Goal: Task Accomplishment & Management: Complete application form

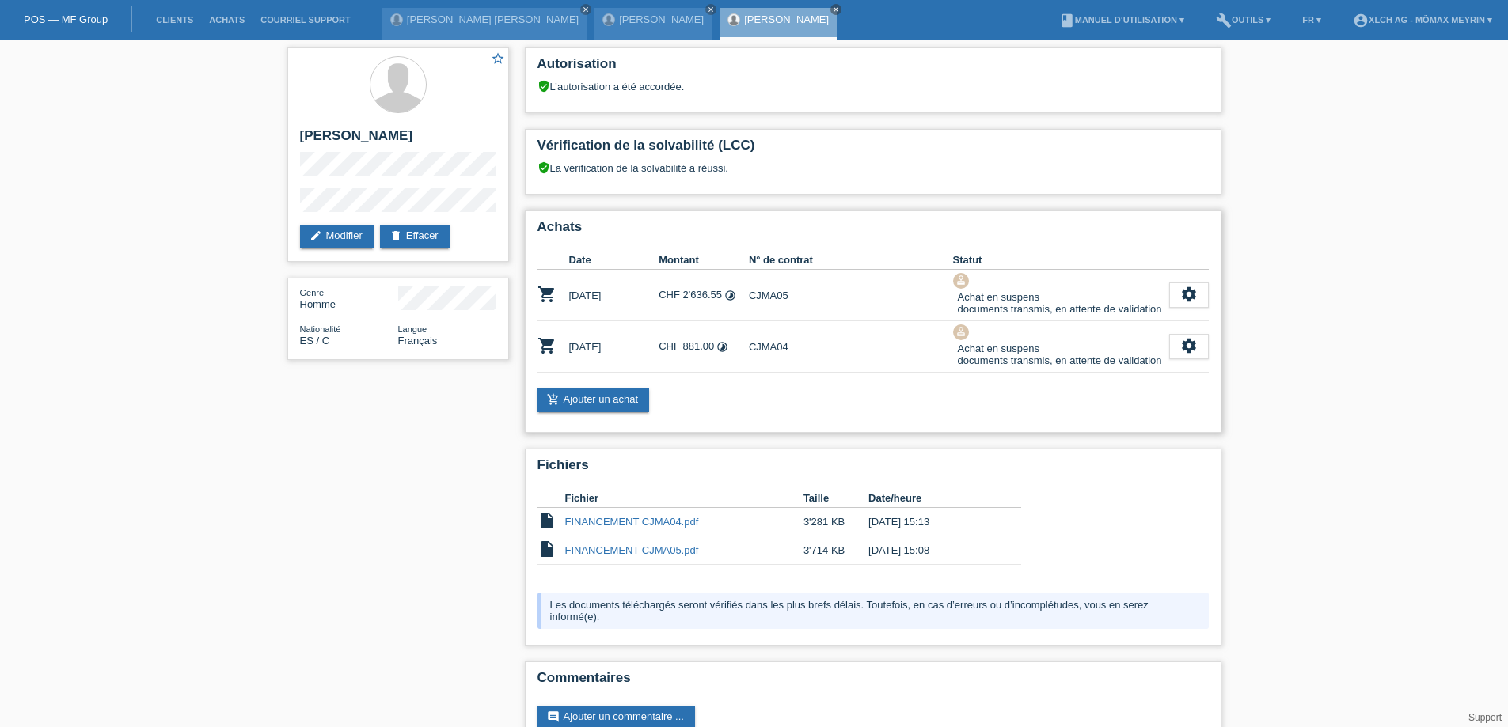
scroll to position [39, 0]
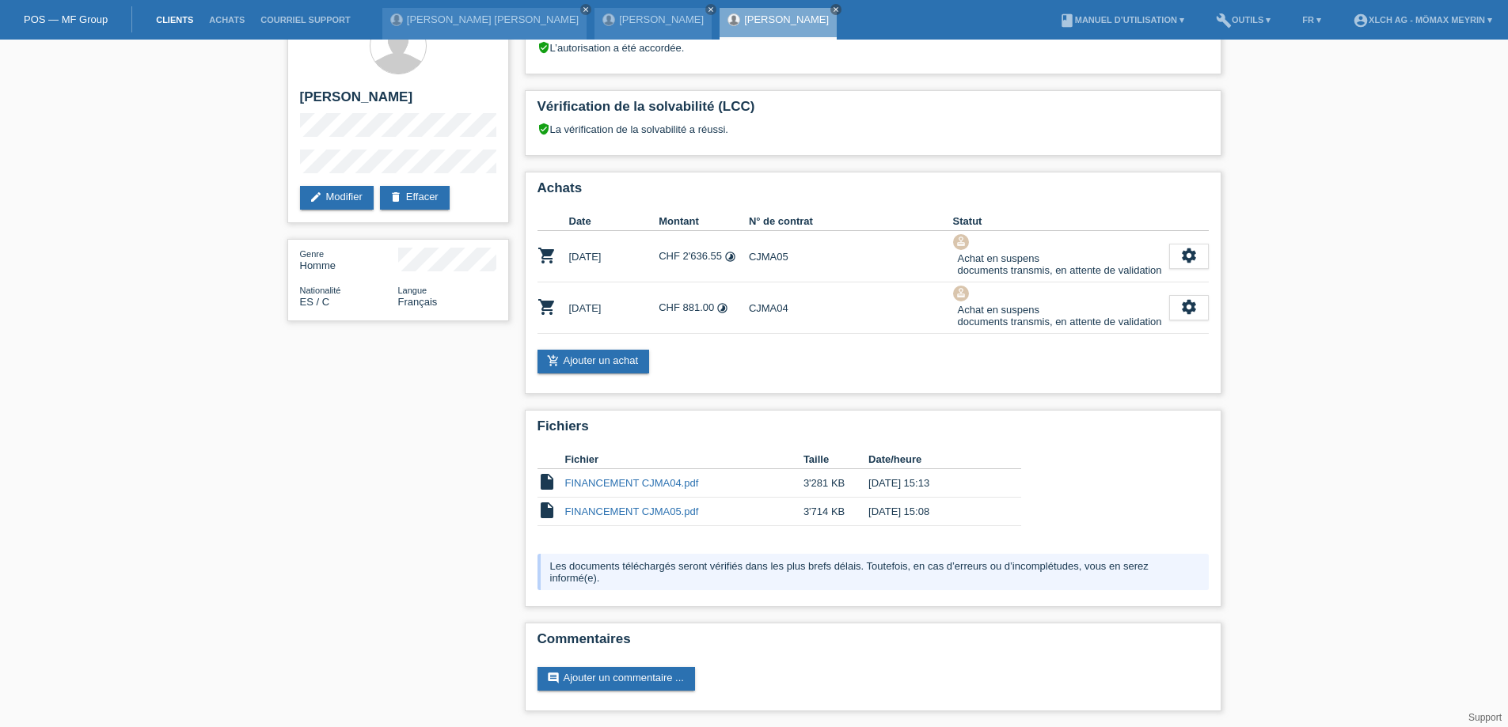
click at [172, 20] on link "Clients" at bounding box center [174, 19] width 53 height 9
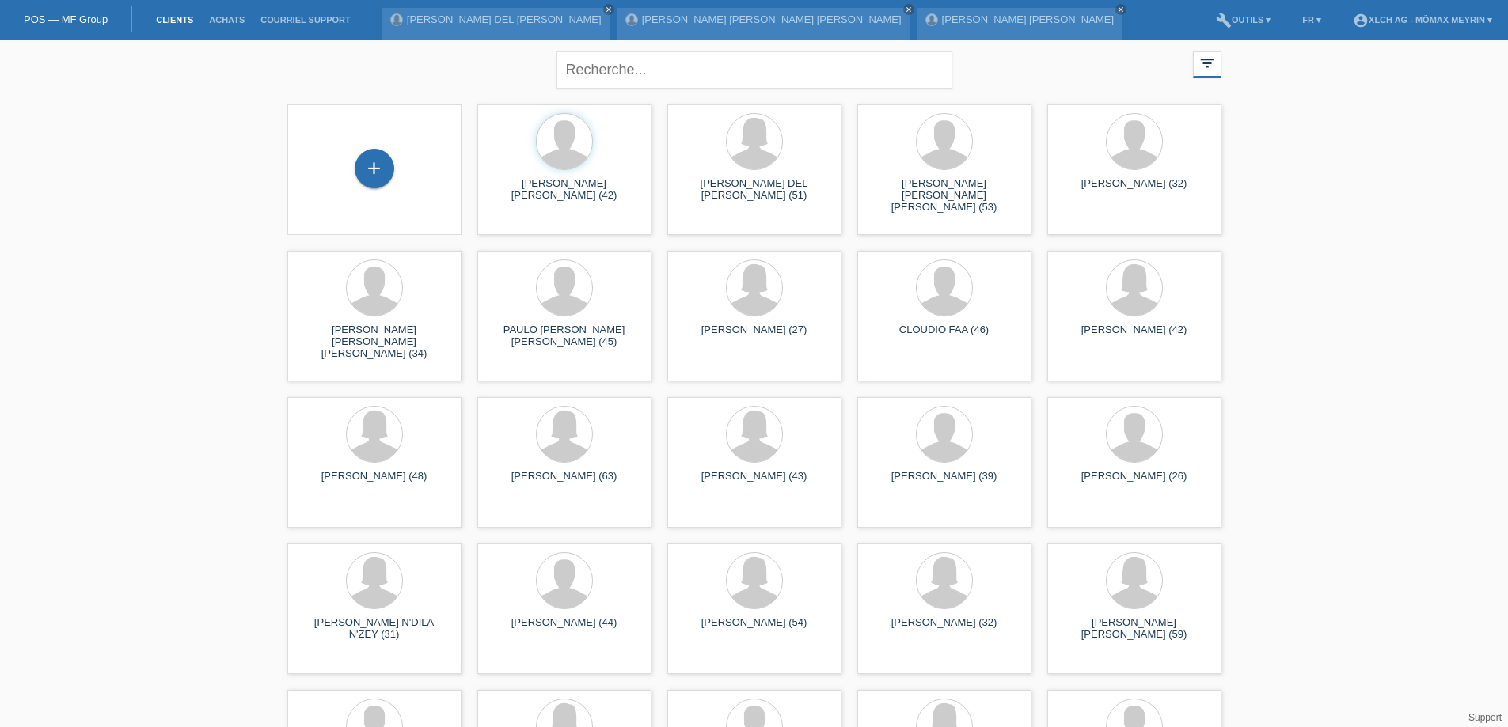
click at [165, 18] on link "Clients" at bounding box center [174, 19] width 53 height 9
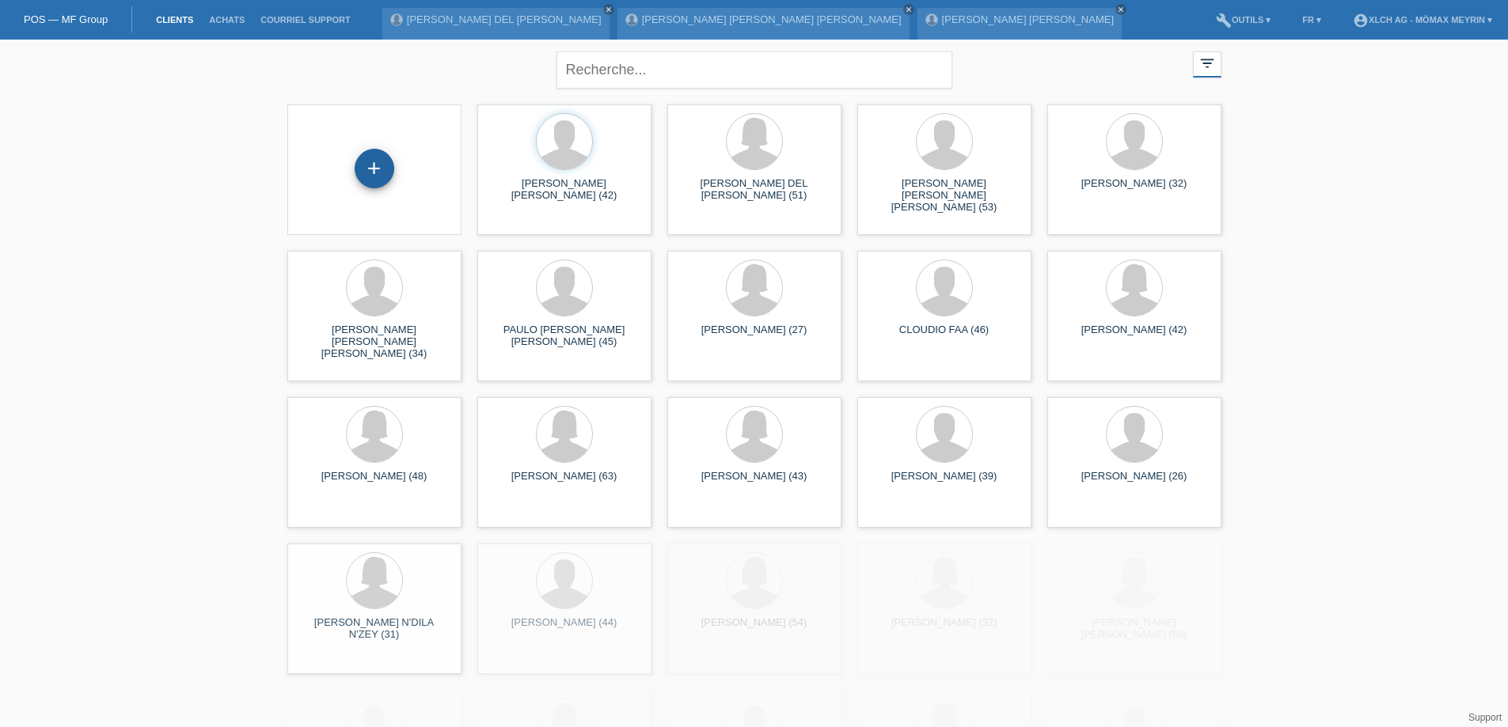
click at [380, 171] on div "+" at bounding box center [375, 169] width 40 height 40
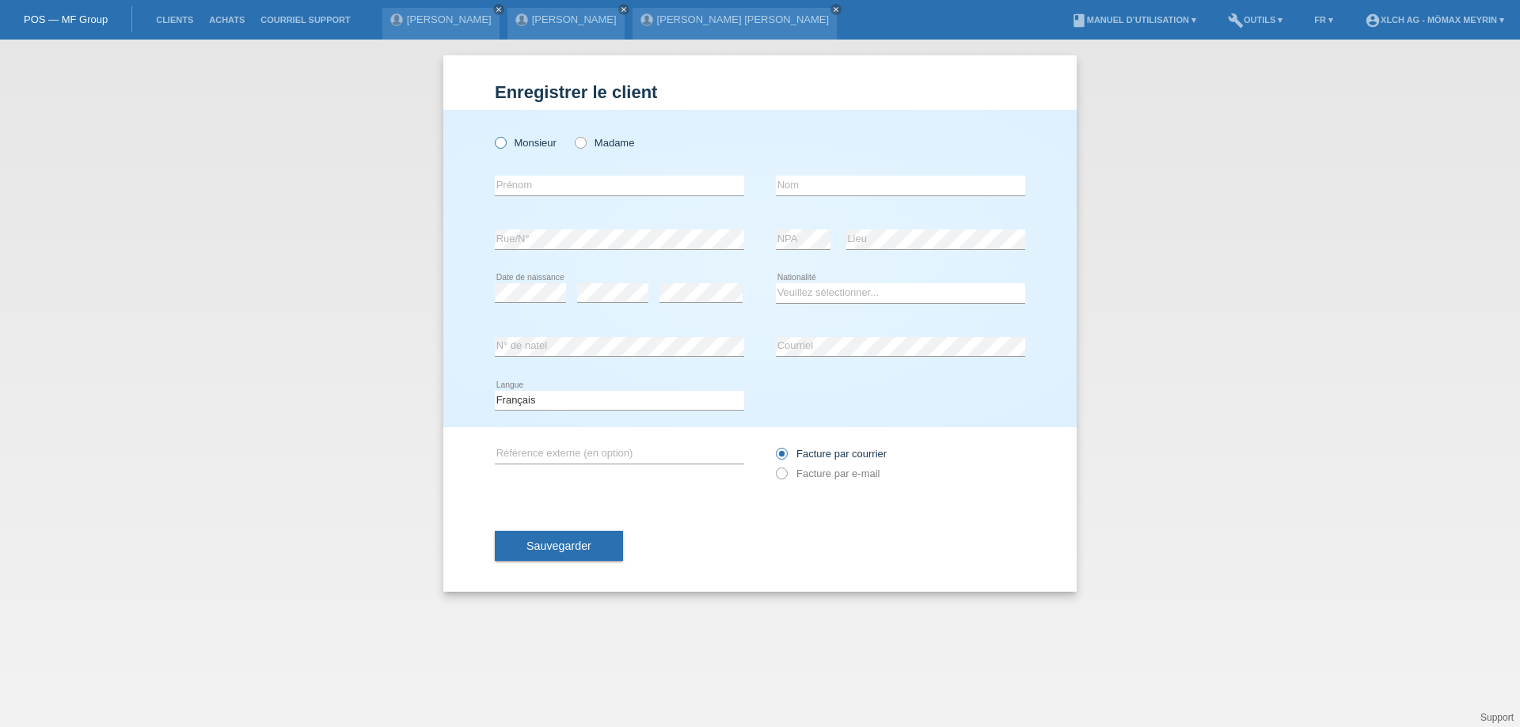
click at [525, 145] on label "Monsieur" at bounding box center [526, 143] width 62 height 12
click at [505, 145] on input "Monsieur" at bounding box center [500, 142] width 10 height 10
radio input "true"
click at [522, 184] on input "text" at bounding box center [619, 186] width 249 height 20
type input "ELMEDIN"
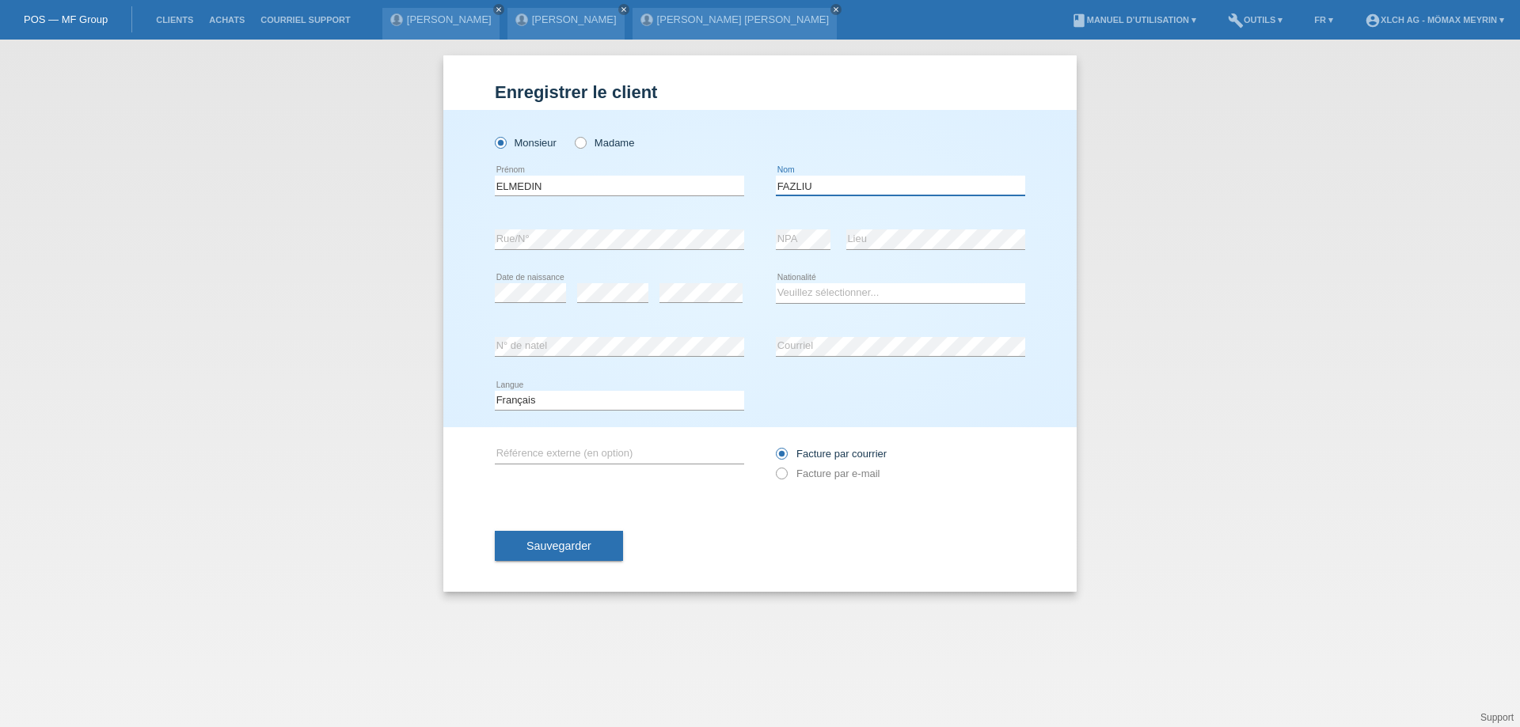
type input "FAZLIU"
click at [817, 290] on select "Veuillez sélectionner... Suisse Allemagne Autriche Liechtenstein ------------ A…" at bounding box center [900, 292] width 249 height 19
select select "CH"
click at [776, 283] on select "Veuillez sélectionner... Suisse Allemagne Autriche Liechtenstein ------------ A…" at bounding box center [900, 292] width 249 height 19
click at [550, 542] on span "Sauvegarder" at bounding box center [558, 546] width 65 height 13
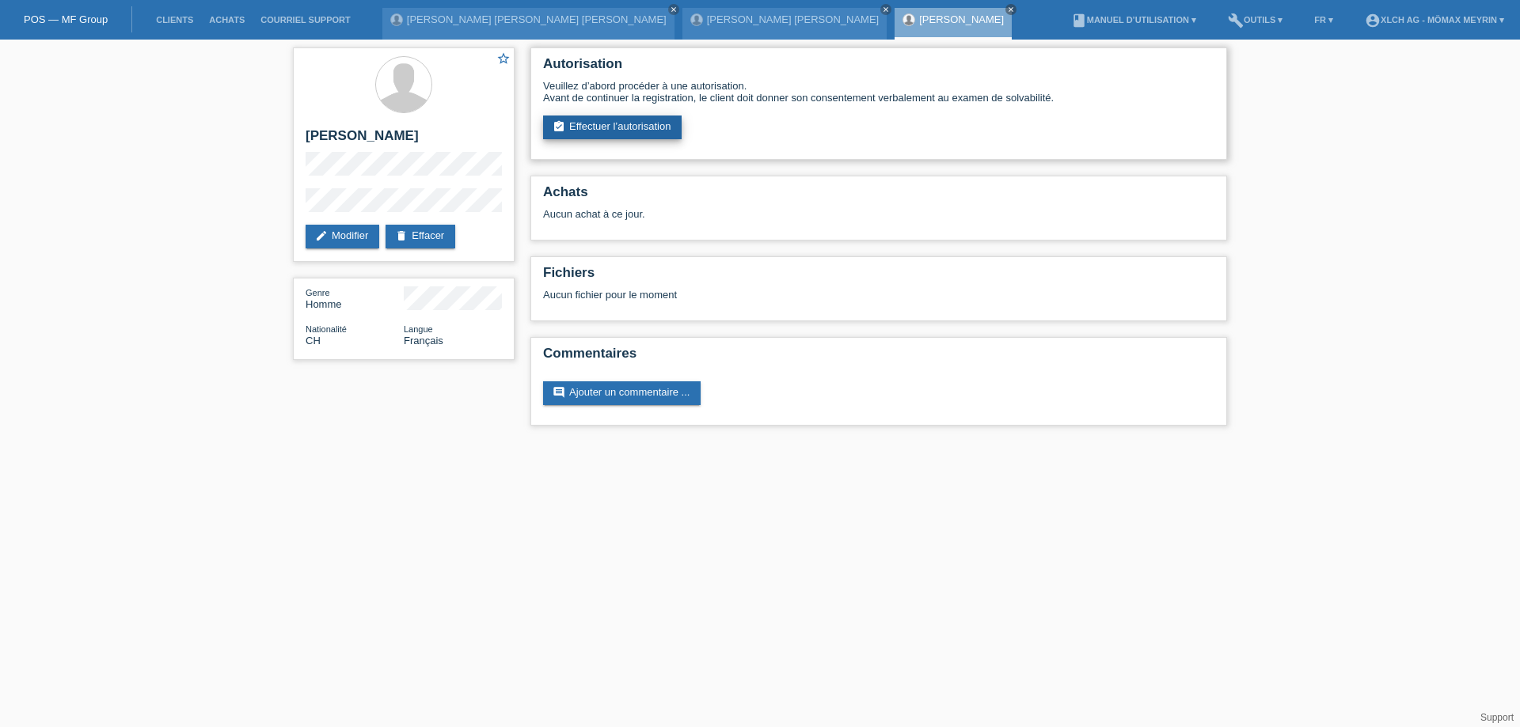
click at [614, 129] on link "assignment_turned_in Effectuer l’autorisation" at bounding box center [612, 128] width 139 height 24
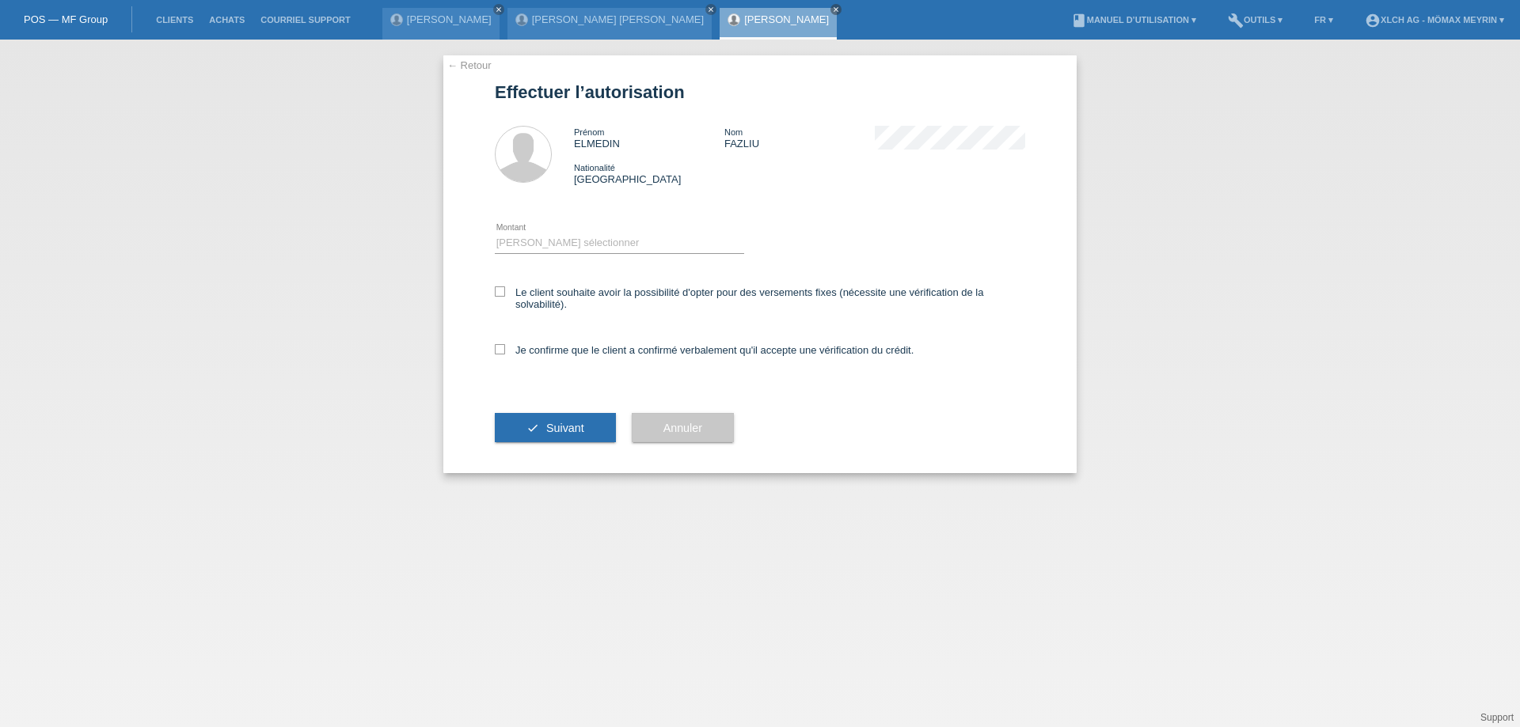
click at [530, 231] on div "Veuillez sélectionner CHF 1.00 - CHF 499.00 CHF 500.00 - CHF 1'999.00 CHF 2'000…" at bounding box center [619, 244] width 249 height 54
click at [560, 244] on select "Veuillez sélectionner CHF 1.00 - CHF 499.00 CHF 500.00 - CHF 1'999.00 CHF 2'000…" at bounding box center [619, 242] width 249 height 19
select select "2"
click at [495, 233] on select "Veuillez sélectionner CHF 1.00 - CHF 499.00 CHF 500.00 - CHF 1'999.00 CHF 2'000…" at bounding box center [619, 242] width 249 height 19
click at [500, 347] on icon at bounding box center [500, 349] width 10 height 10
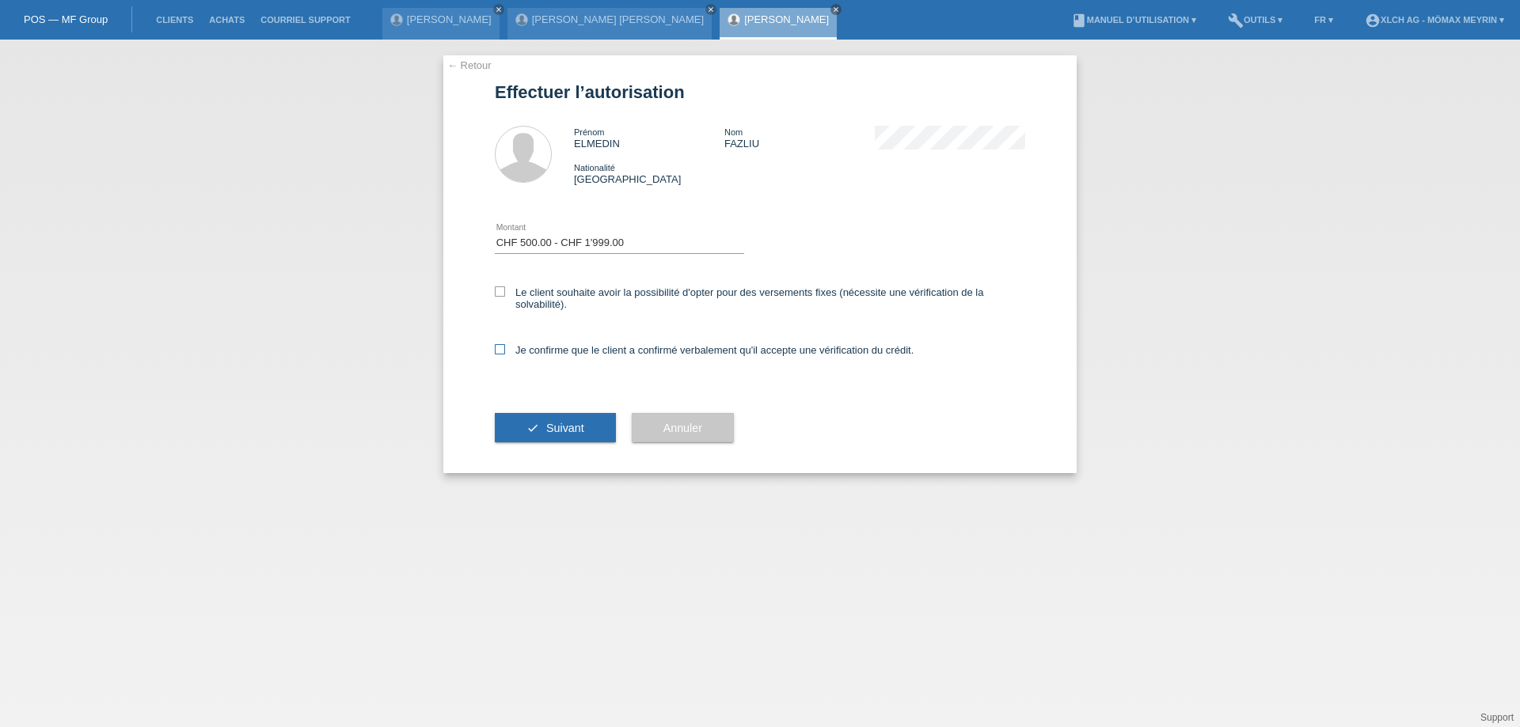
click at [500, 347] on input "Je confirme que le client a confirmé verbalement qu'il accepte une vérification…" at bounding box center [500, 349] width 10 height 10
checkbox input "true"
click at [504, 291] on icon at bounding box center [500, 292] width 10 height 10
click at [504, 291] on input "Le client souhaite avoir la possibilité d'opter pour des versements fixes (néce…" at bounding box center [500, 292] width 10 height 10
checkbox input "true"
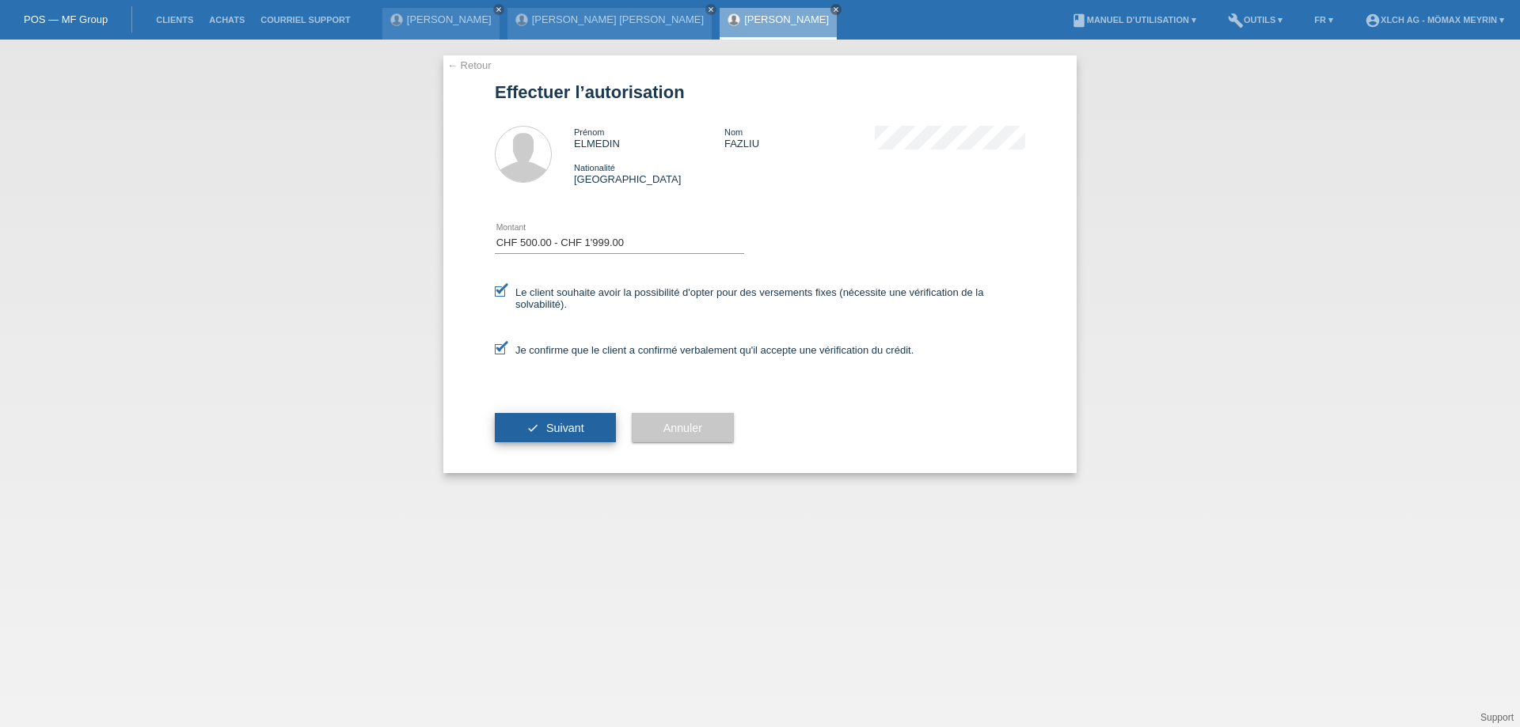
click at [563, 420] on button "check Suivant" at bounding box center [555, 428] width 121 height 30
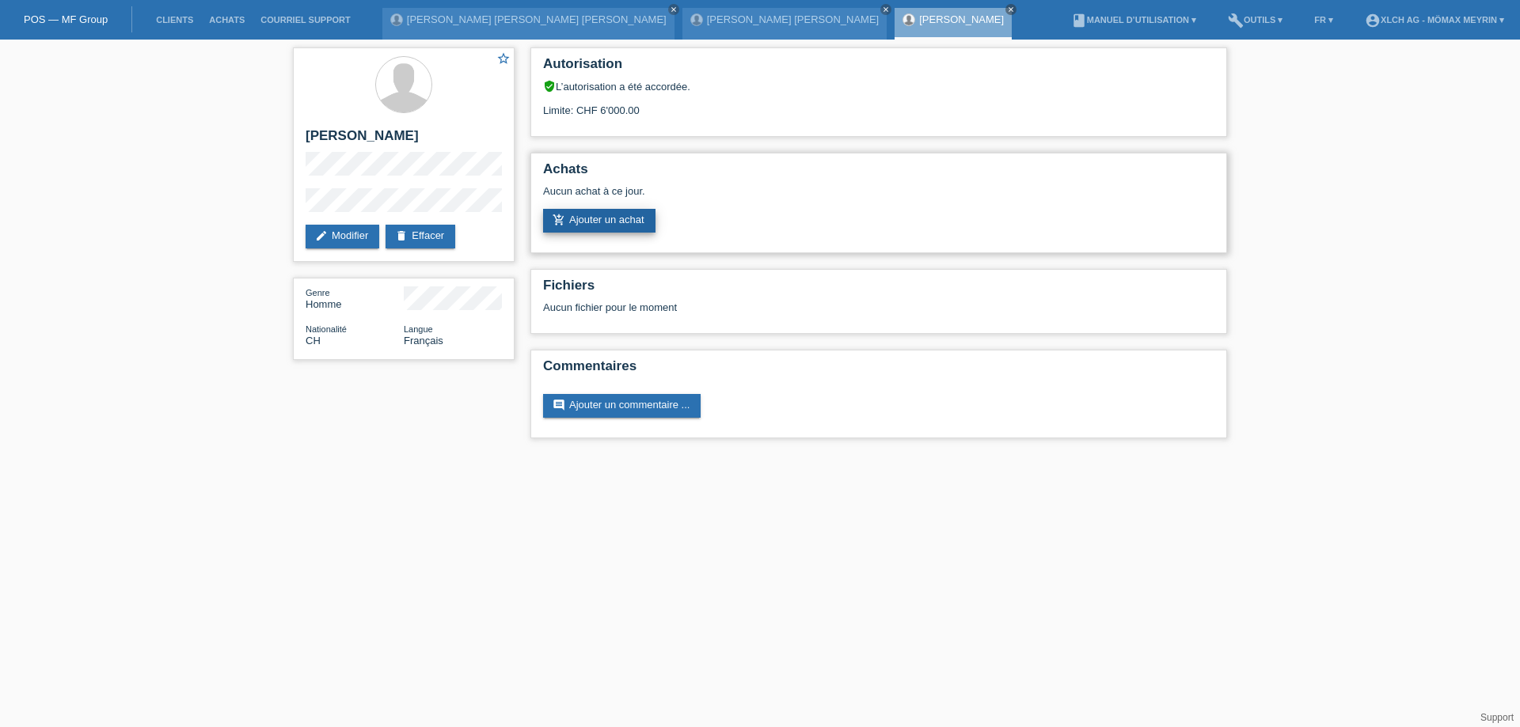
click at [611, 222] on link "add_shopping_cart Ajouter un achat" at bounding box center [599, 221] width 112 height 24
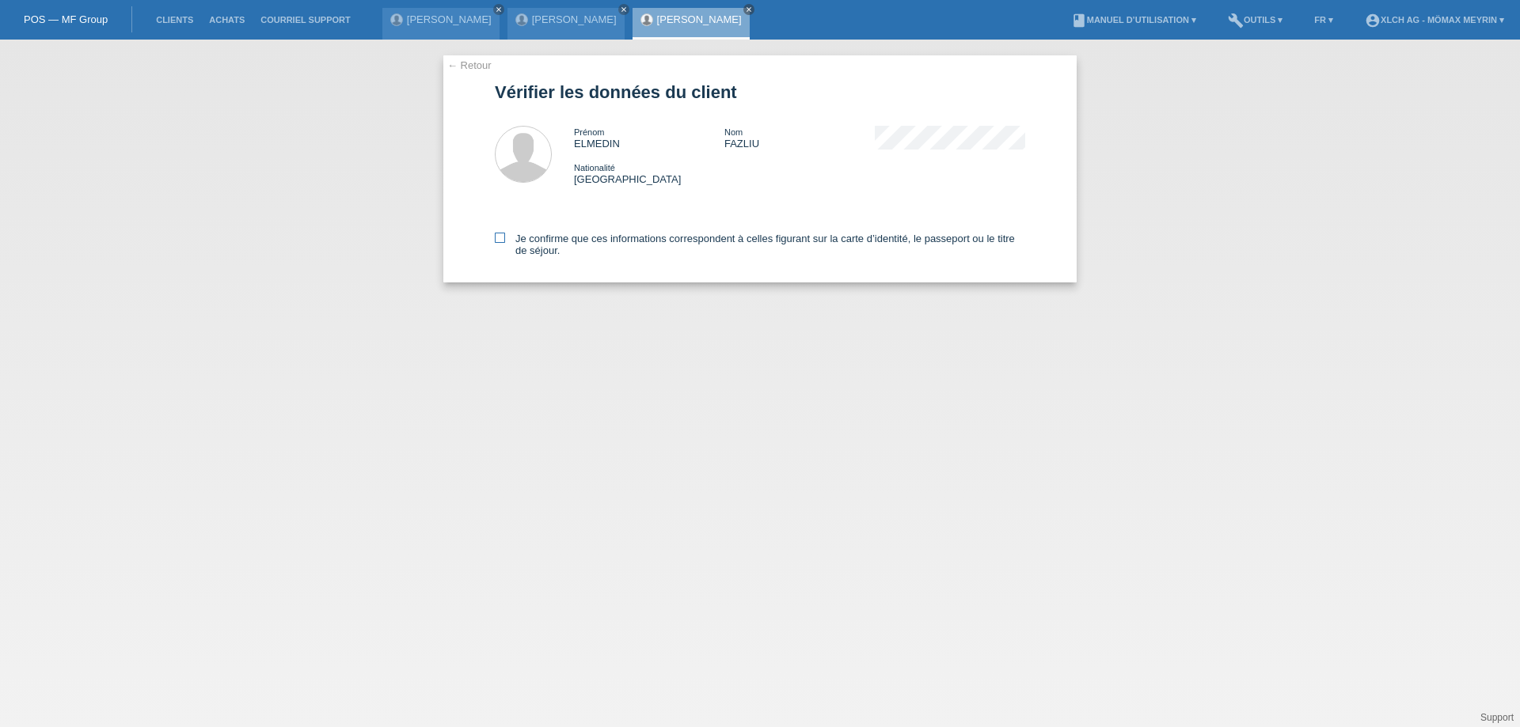
click at [503, 238] on icon at bounding box center [500, 238] width 10 height 10
click at [503, 238] on input "Je confirme que ces informations correspondent à celles figurant sur la carte d…" at bounding box center [500, 238] width 10 height 10
checkbox input "true"
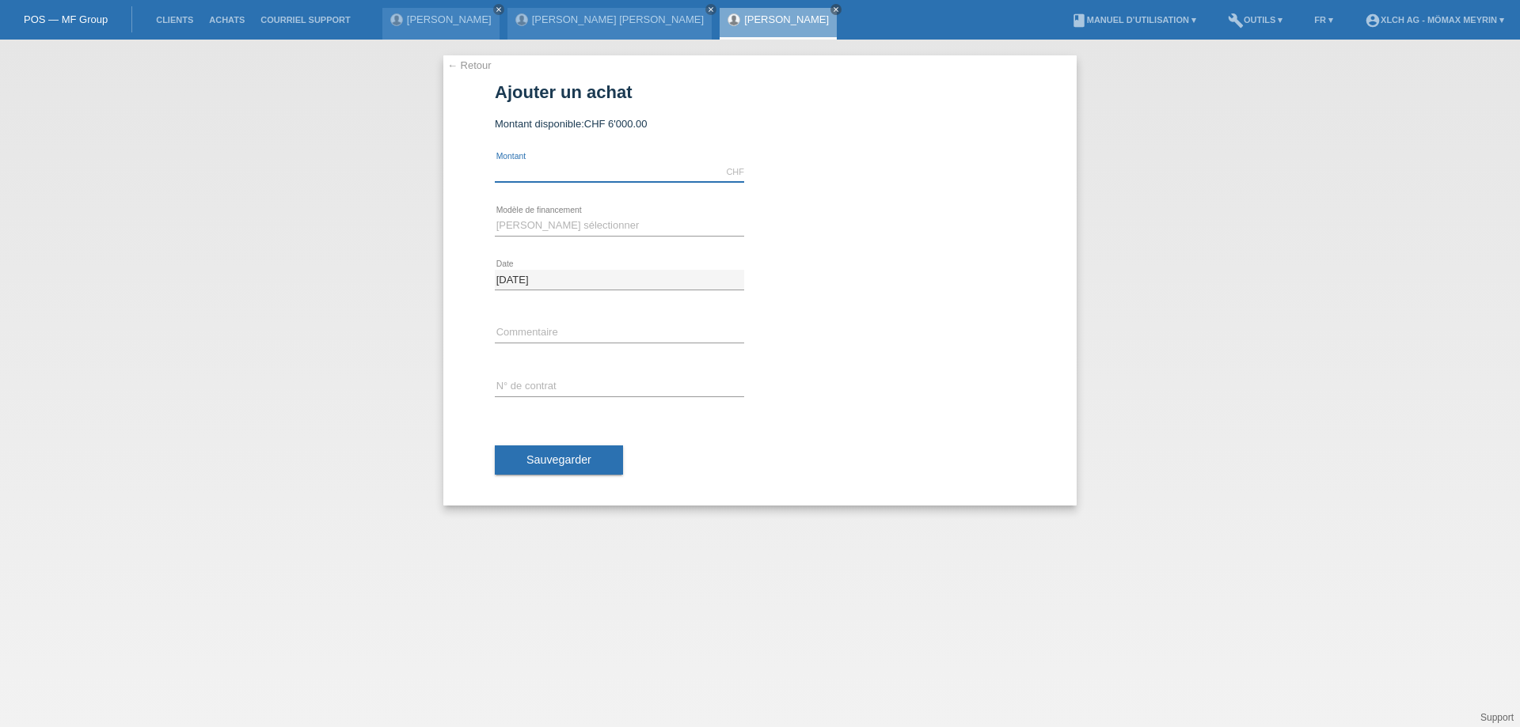
click at [610, 167] on input "text" at bounding box center [619, 172] width 249 height 20
type input "1338.30"
click at [703, 222] on select "Veuillez sélectionner Achat sur facture avec paiement partiel Taux fixes - Paie…" at bounding box center [619, 225] width 249 height 19
select select "113"
click at [495, 216] on select "[PERSON_NAME] sélectionner Achat sur facture avec paiement partiel Taux fixes -…" at bounding box center [619, 225] width 249 height 19
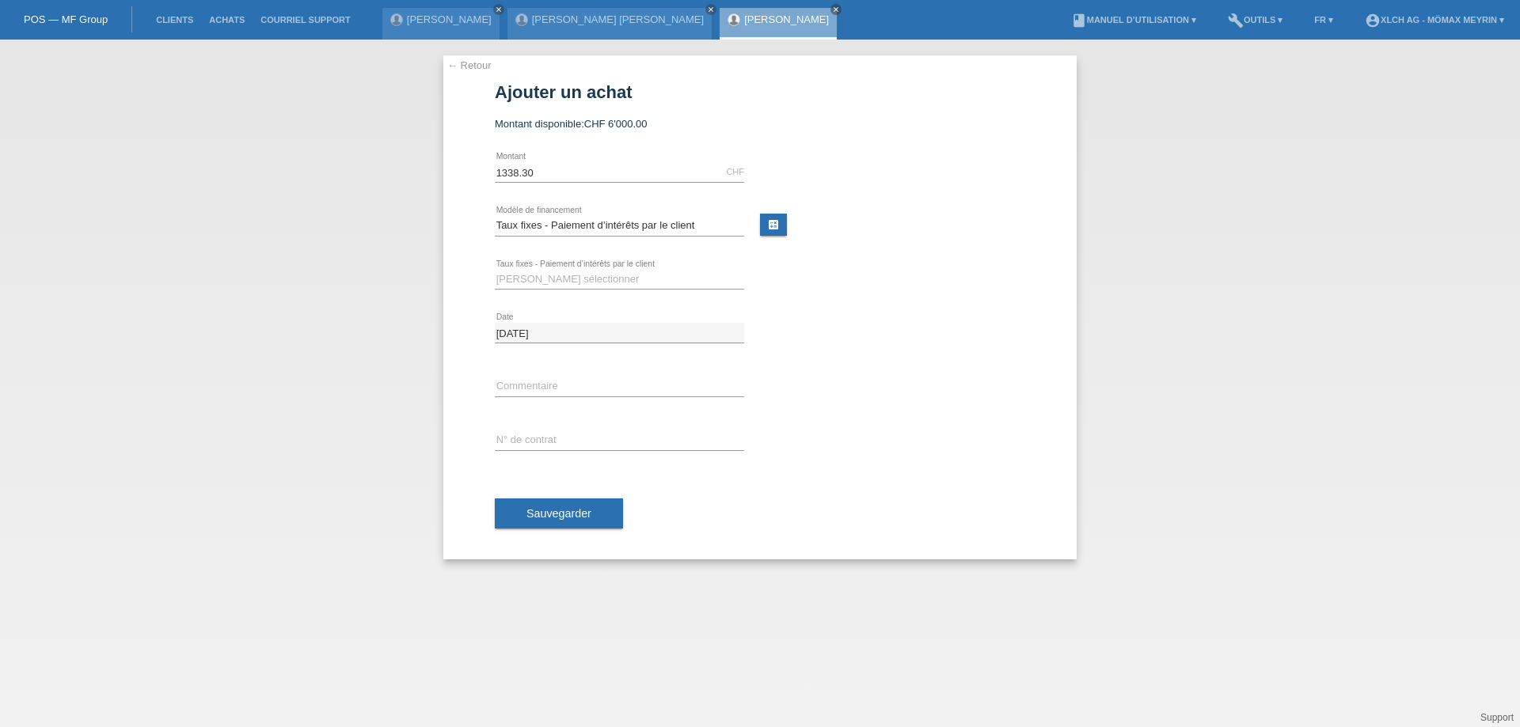
click at [459, 60] on link "← Retour" at bounding box center [469, 65] width 44 height 12
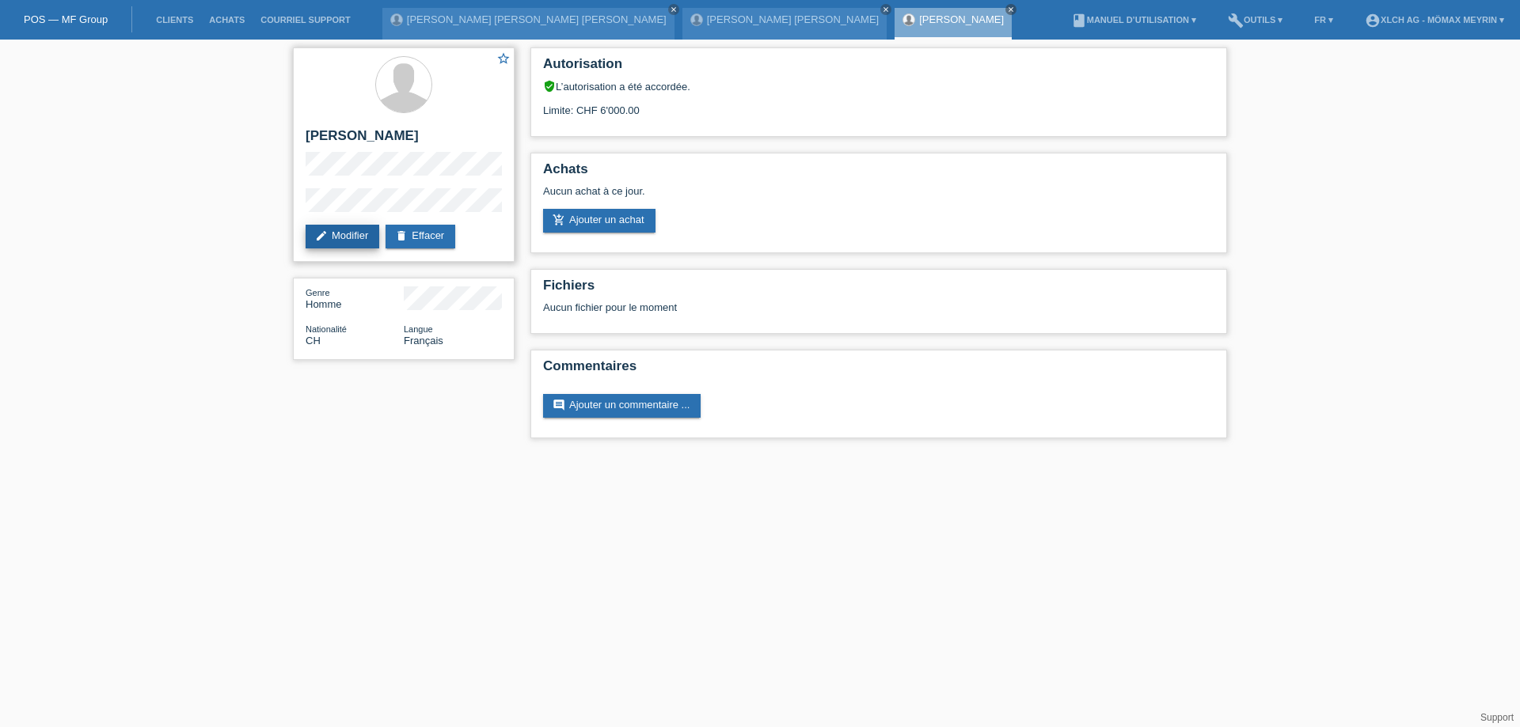
click at [360, 237] on link "edit Modifier" at bounding box center [343, 237] width 74 height 24
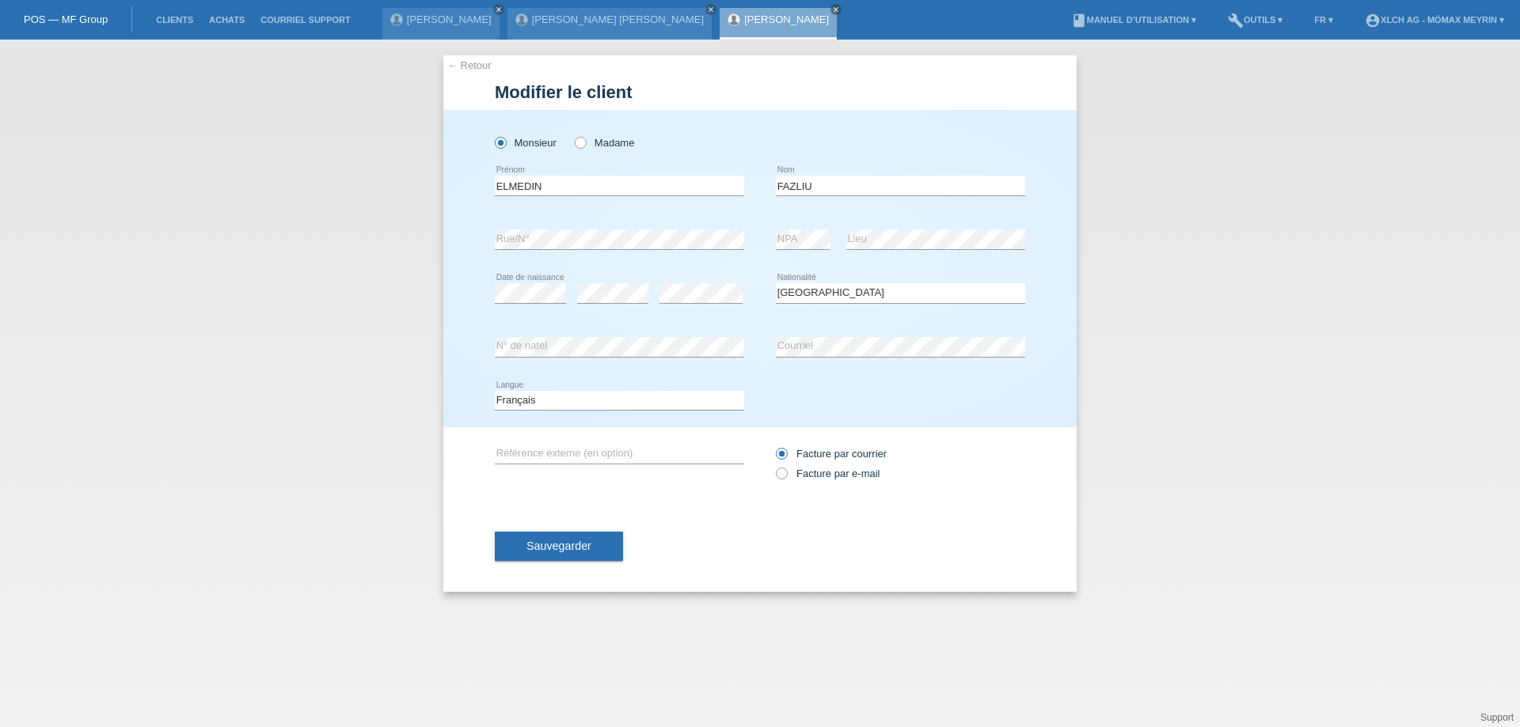
select select "CH"
click at [558, 554] on button "Sauvegarder" at bounding box center [559, 546] width 128 height 30
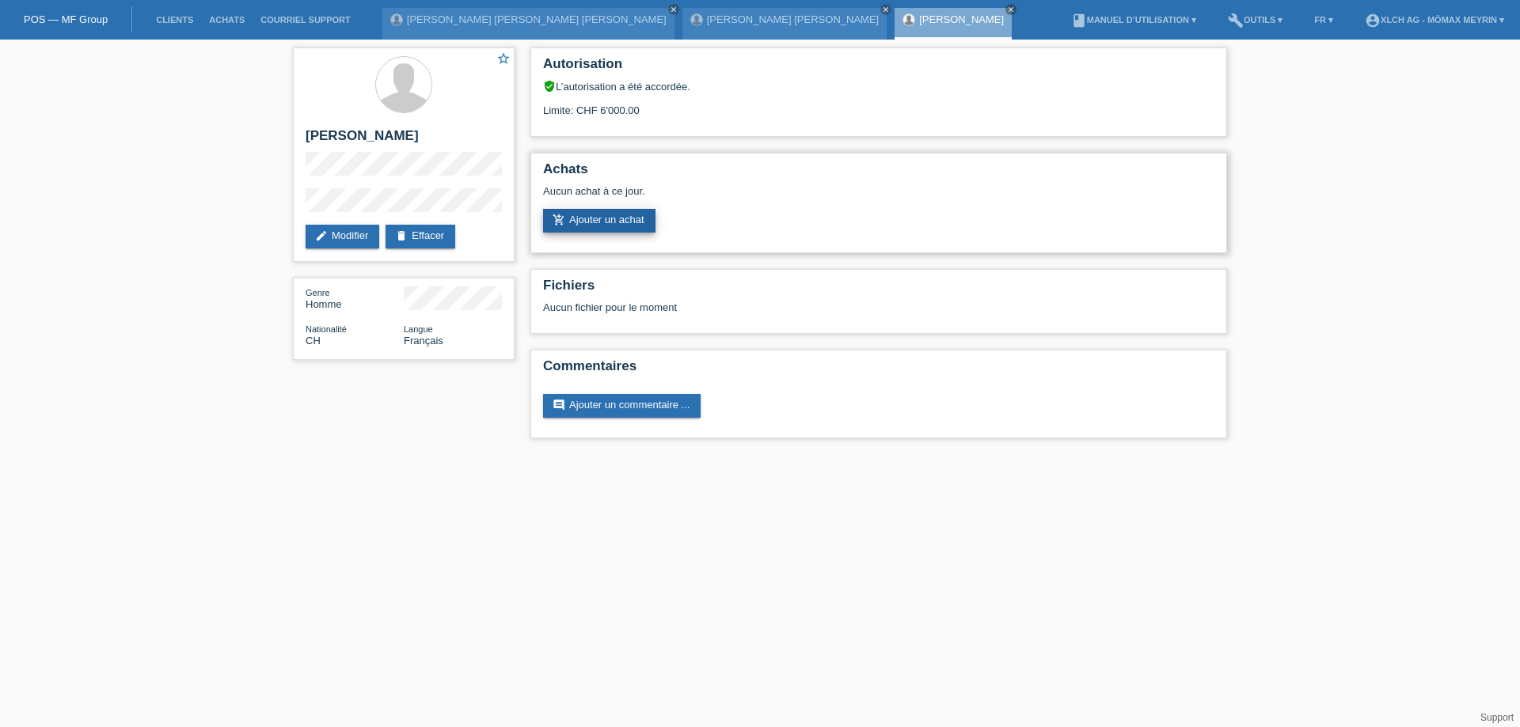
click at [605, 222] on link "add_shopping_cart Ajouter un achat" at bounding box center [599, 221] width 112 height 24
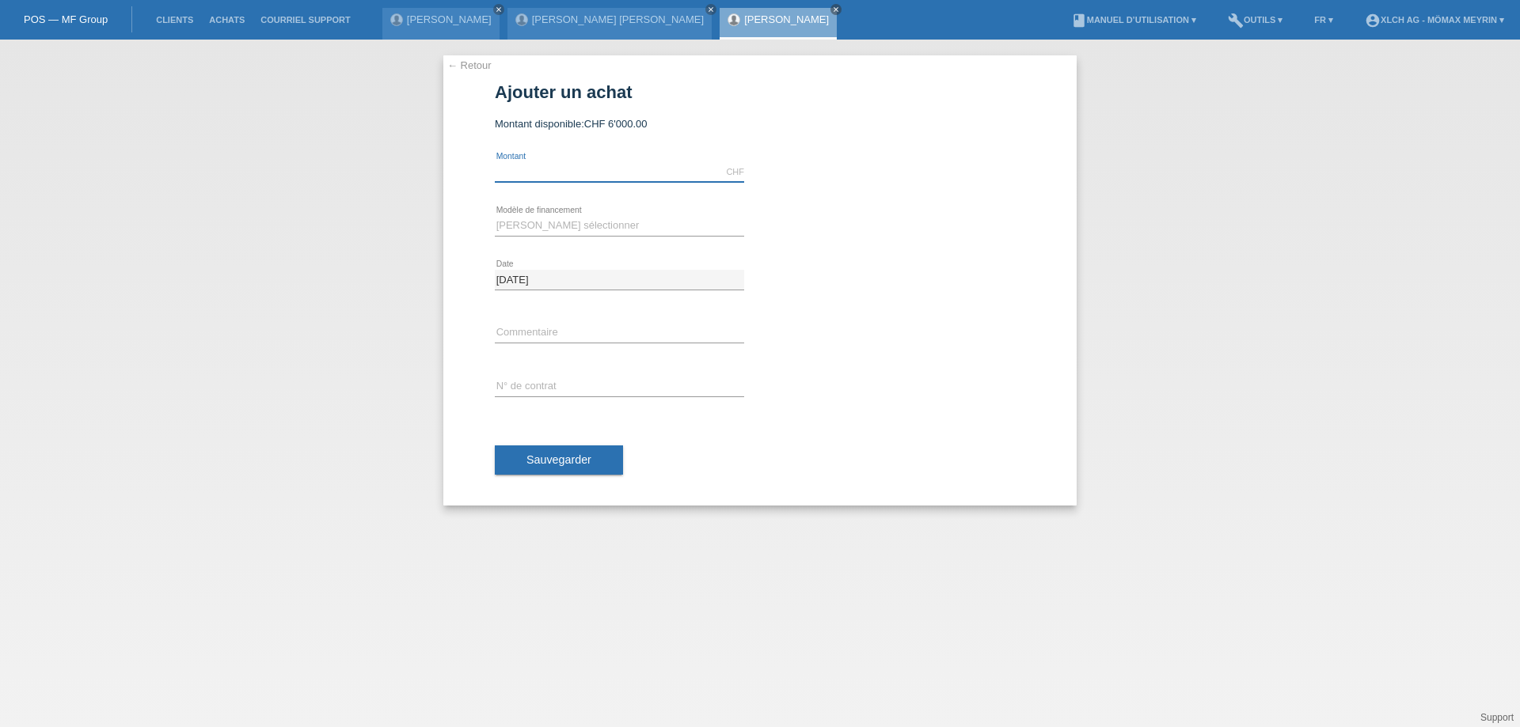
drag, startPoint x: 0, startPoint y: 0, endPoint x: 567, endPoint y: 176, distance: 594.1
click at [567, 176] on input "text" at bounding box center [619, 172] width 249 height 20
type input "1338.30"
click at [614, 226] on select "[PERSON_NAME] sélectionner Achat sur facture avec paiement partiel Taux fixes -…" at bounding box center [619, 225] width 249 height 19
select select "113"
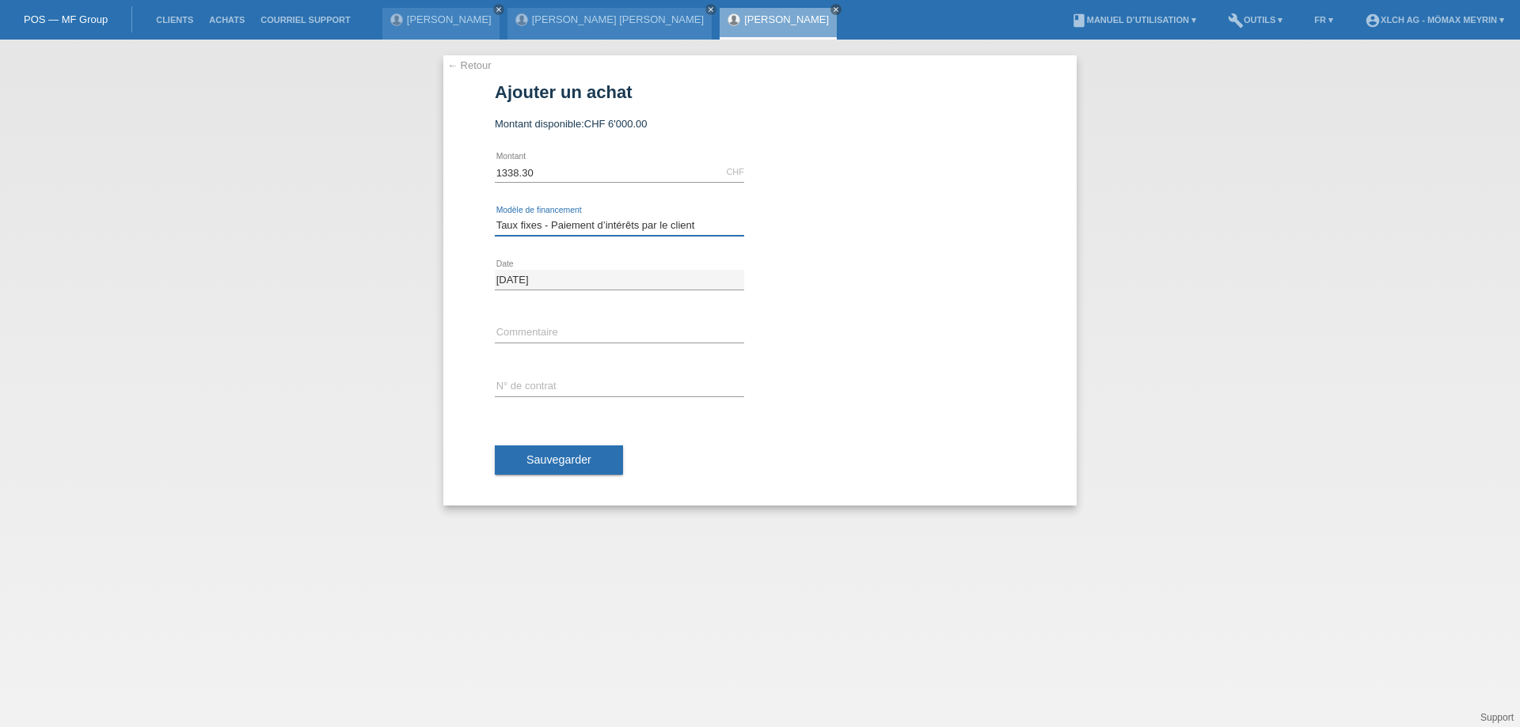
click at [495, 216] on select "[PERSON_NAME] sélectionner Achat sur facture avec paiement partiel Taux fixes -…" at bounding box center [619, 225] width 249 height 19
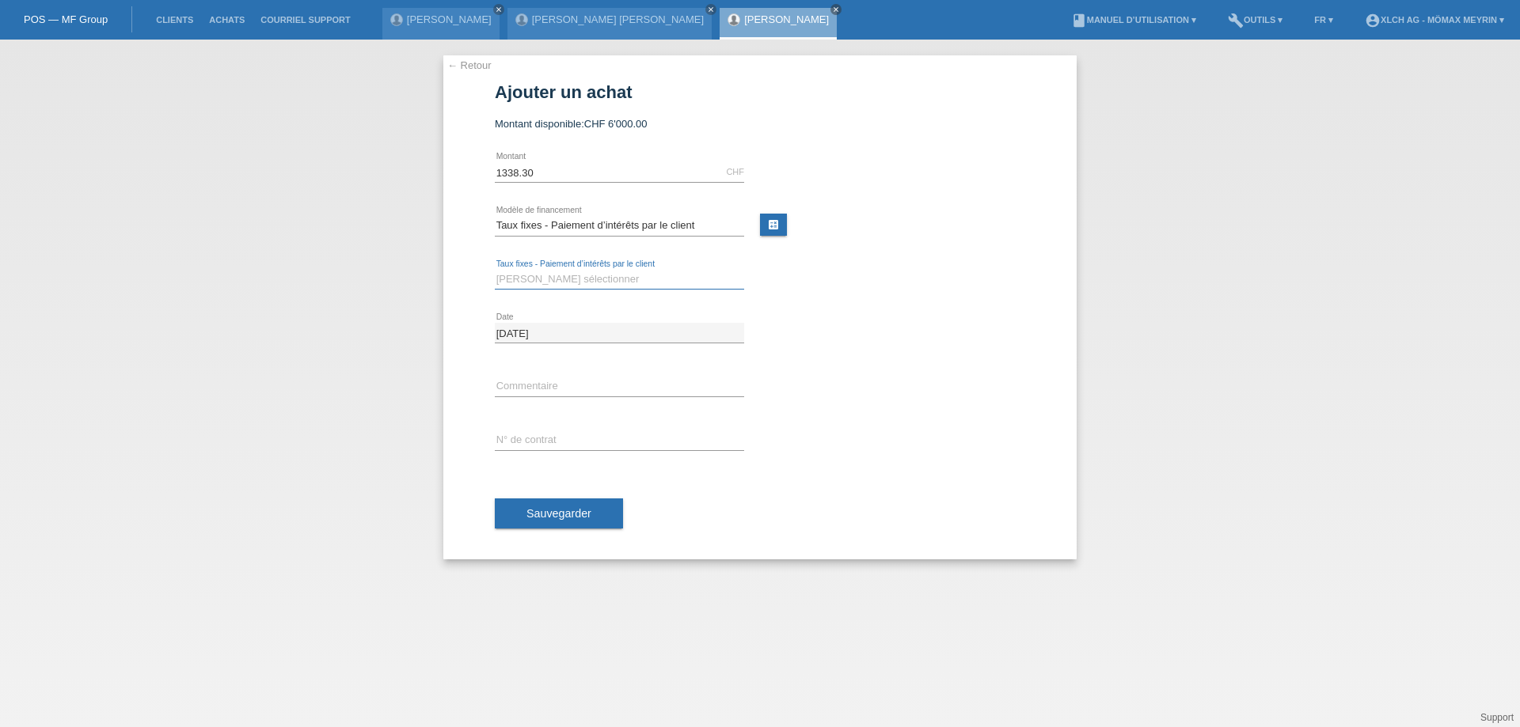
click at [514, 280] on select "Veuillez sélectionner 6 versements 12 versements 24 versements 36 versements" at bounding box center [619, 279] width 249 height 19
select select "325"
click at [495, 270] on select "Veuillez sélectionner 6 versements 12 versements 24 versements 36 versements" at bounding box center [619, 279] width 249 height 19
click at [551, 386] on input "text" at bounding box center [619, 387] width 249 height 20
click at [549, 441] on input "text" at bounding box center [619, 441] width 249 height 20
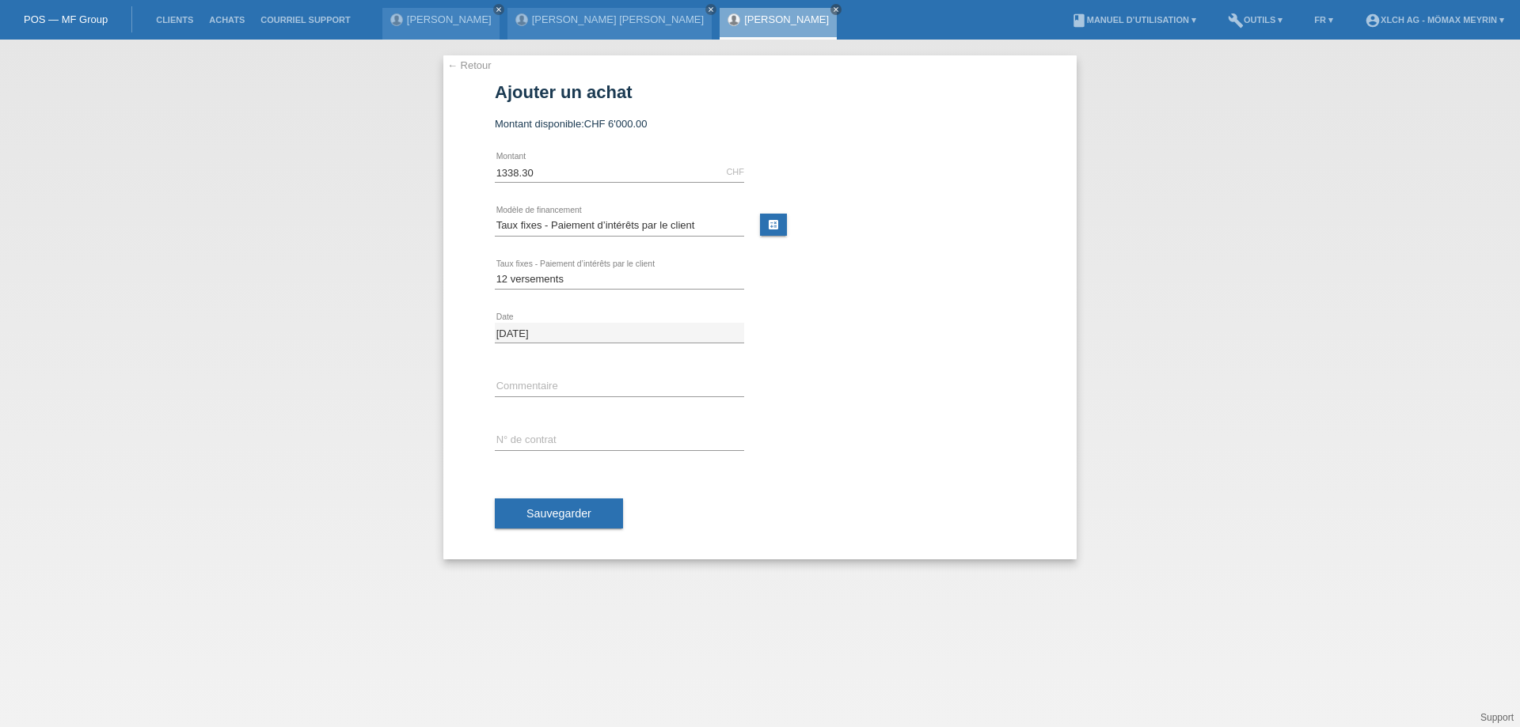
click at [457, 60] on link "← Retour" at bounding box center [469, 65] width 44 height 12
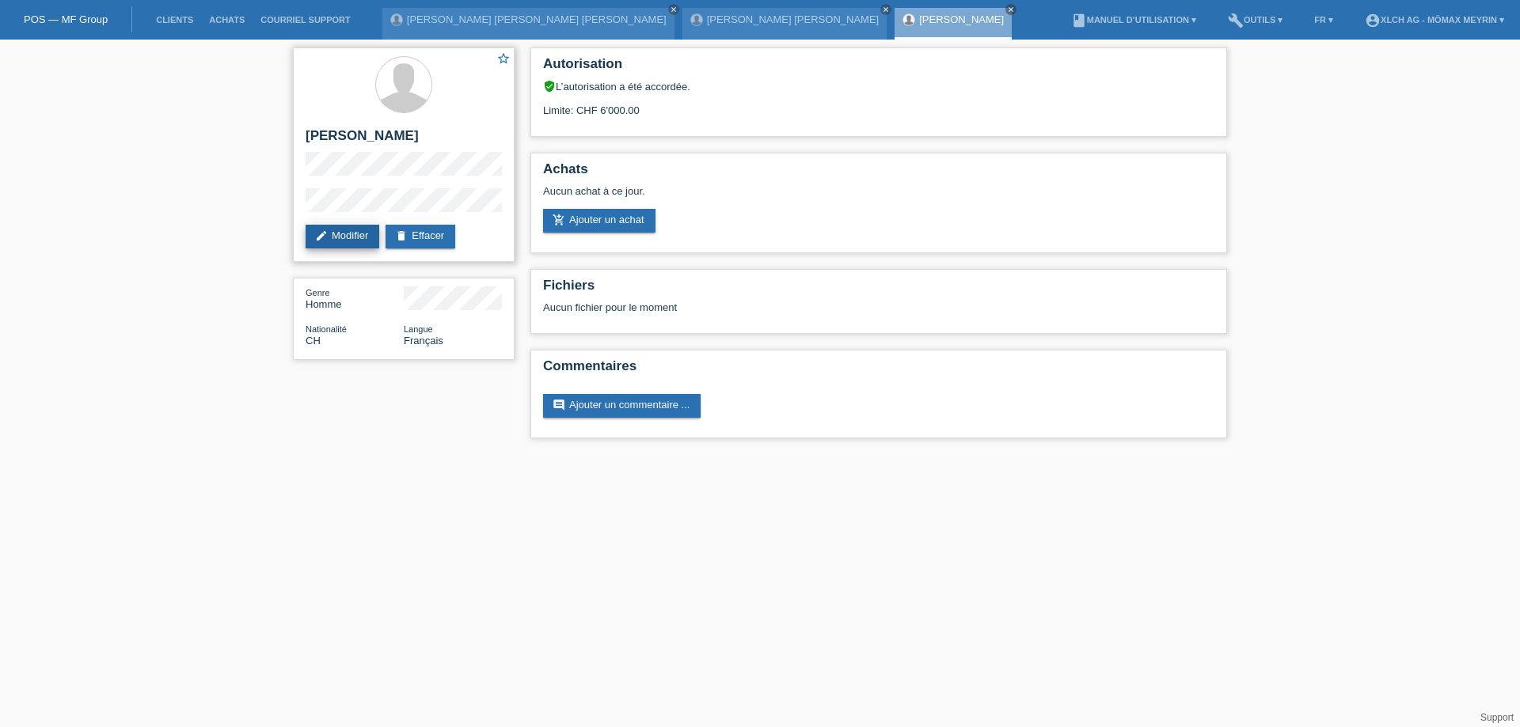
click at [337, 240] on link "edit Modifier" at bounding box center [343, 237] width 74 height 24
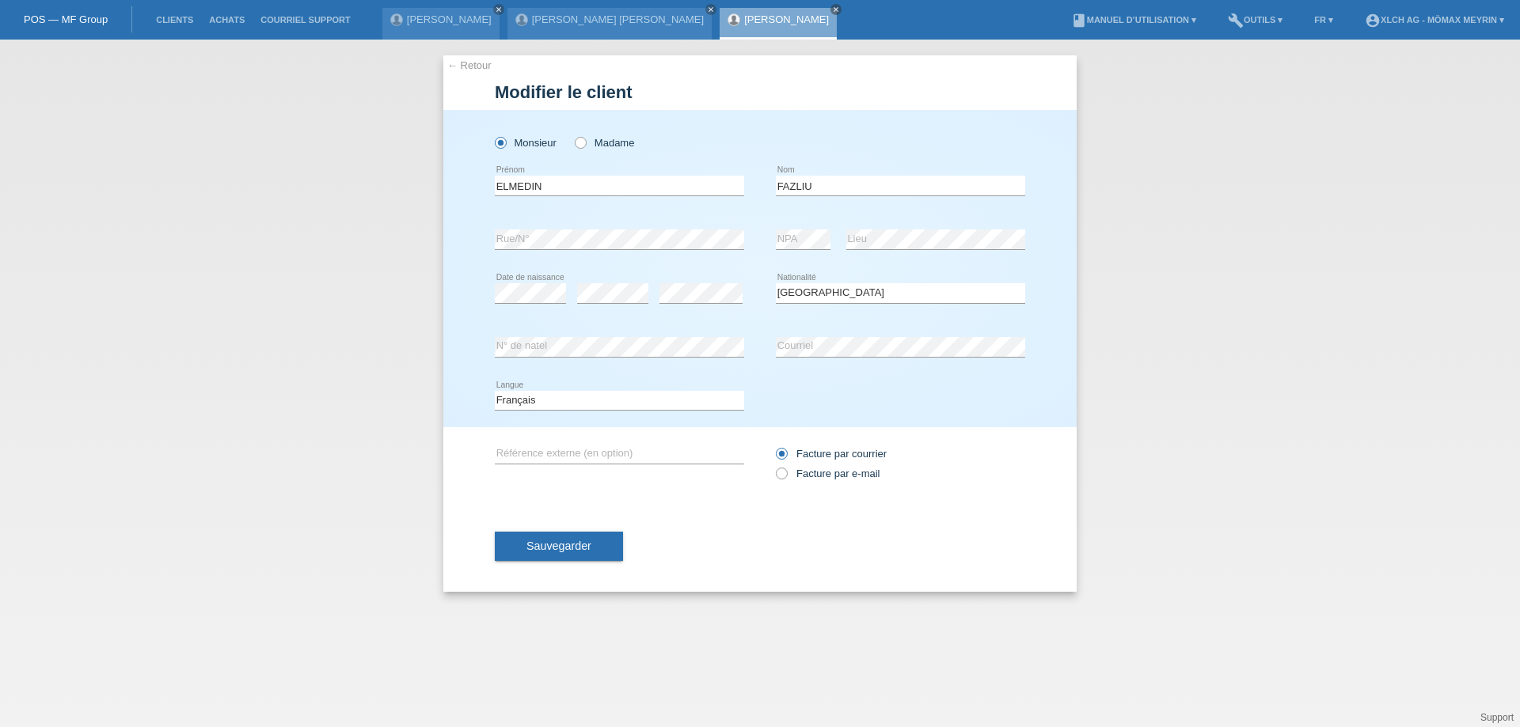
select select "CH"
click at [535, 545] on span "Sauvegarder" at bounding box center [558, 546] width 65 height 13
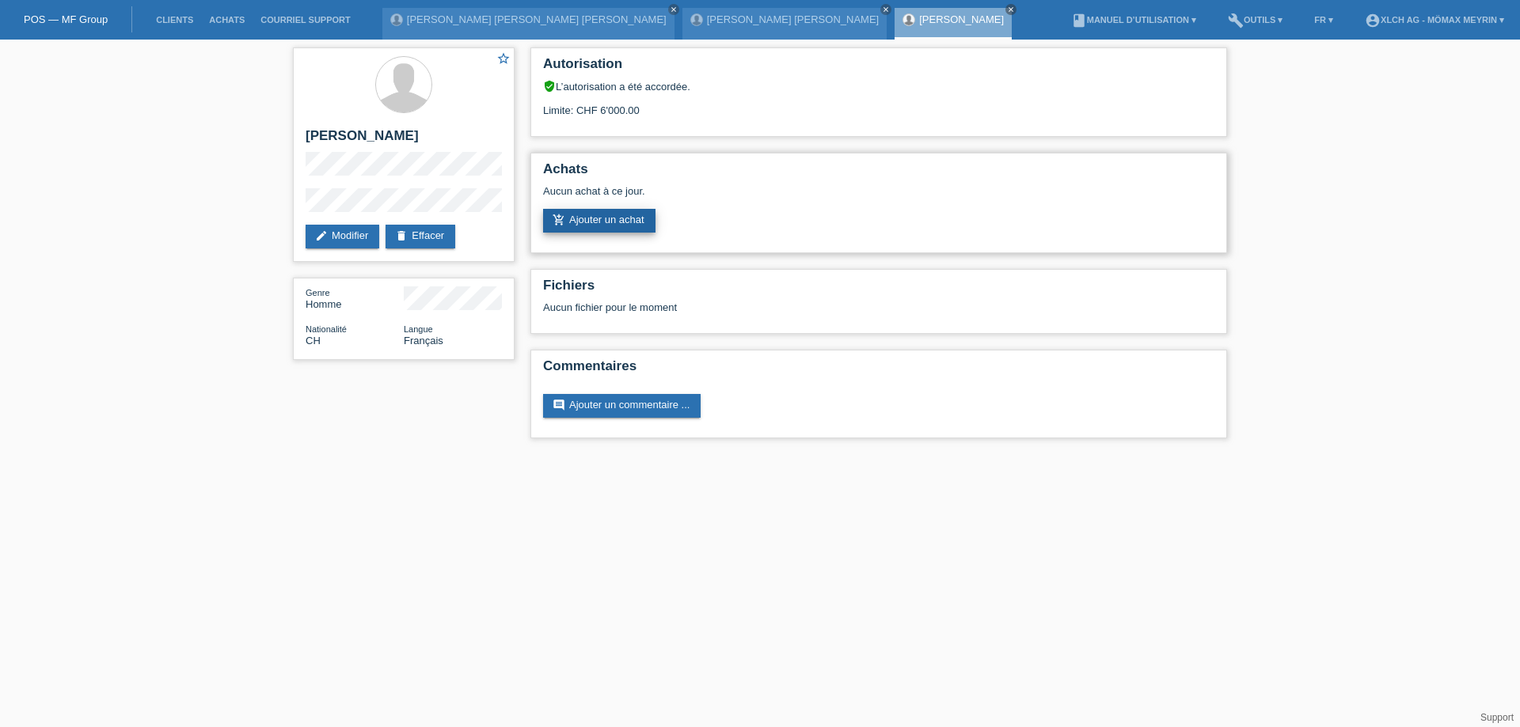
click at [583, 222] on link "add_shopping_cart Ajouter un achat" at bounding box center [599, 221] width 112 height 24
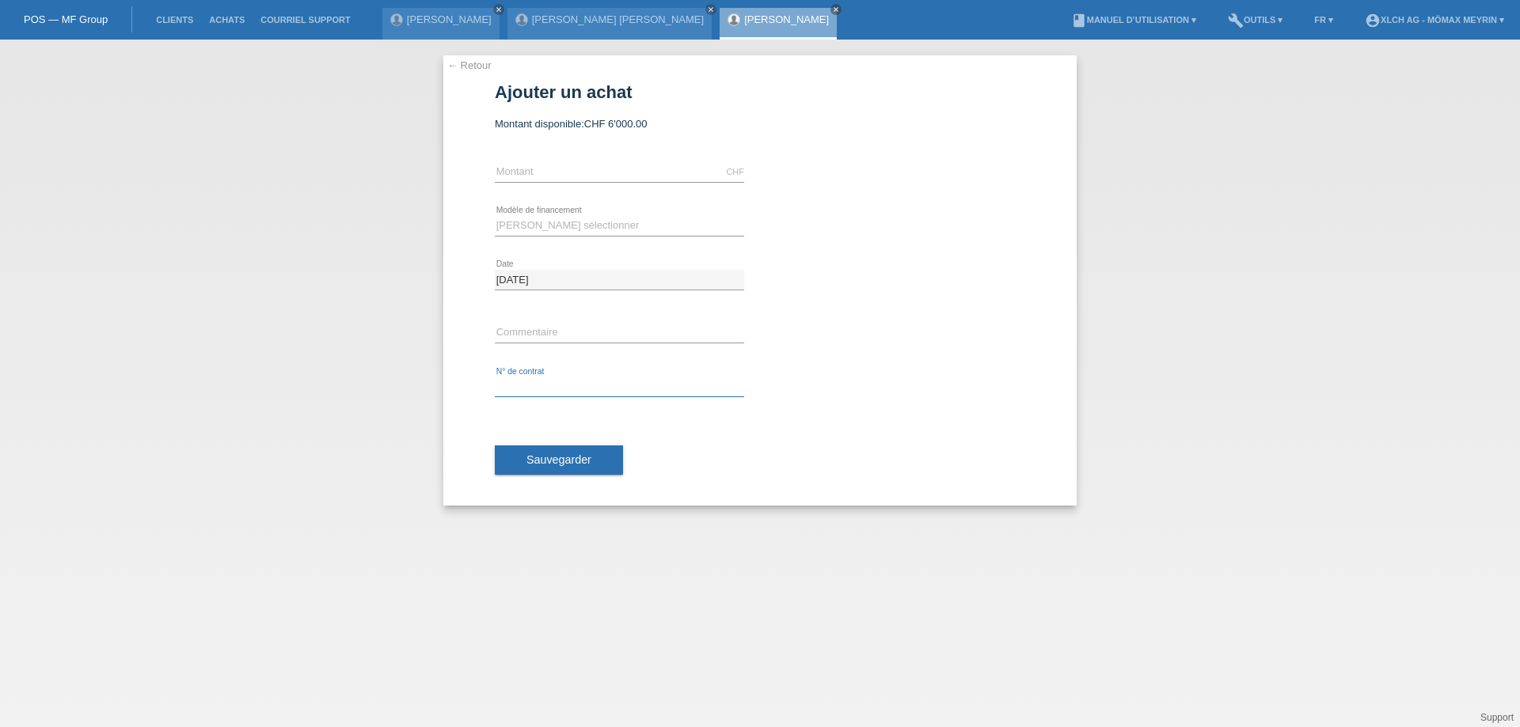
click at [564, 381] on input "text" at bounding box center [619, 388] width 249 height 20
type input "CJMA0P"
click at [608, 463] on button "Sauvegarder" at bounding box center [559, 461] width 128 height 30
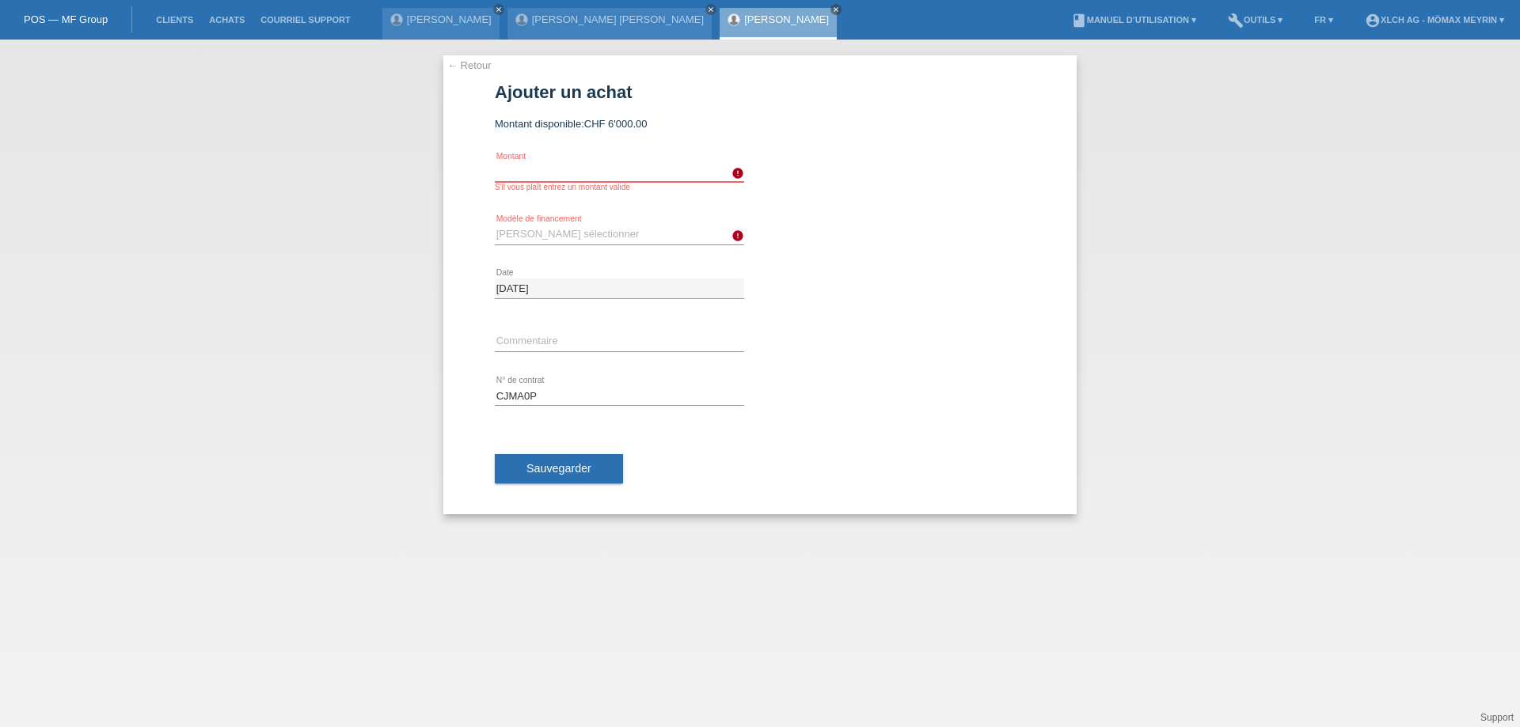
click at [596, 173] on input "text" at bounding box center [619, 172] width 249 height 20
type input "1338.30"
click at [693, 238] on select "[PERSON_NAME] sélectionner Achat sur facture avec paiement partiel Taux fixes -…" at bounding box center [619, 234] width 249 height 19
select select "113"
click at [495, 225] on select "Veuillez sélectionner Achat sur facture avec paiement partiel Taux fixes - Paie…" at bounding box center [619, 234] width 249 height 19
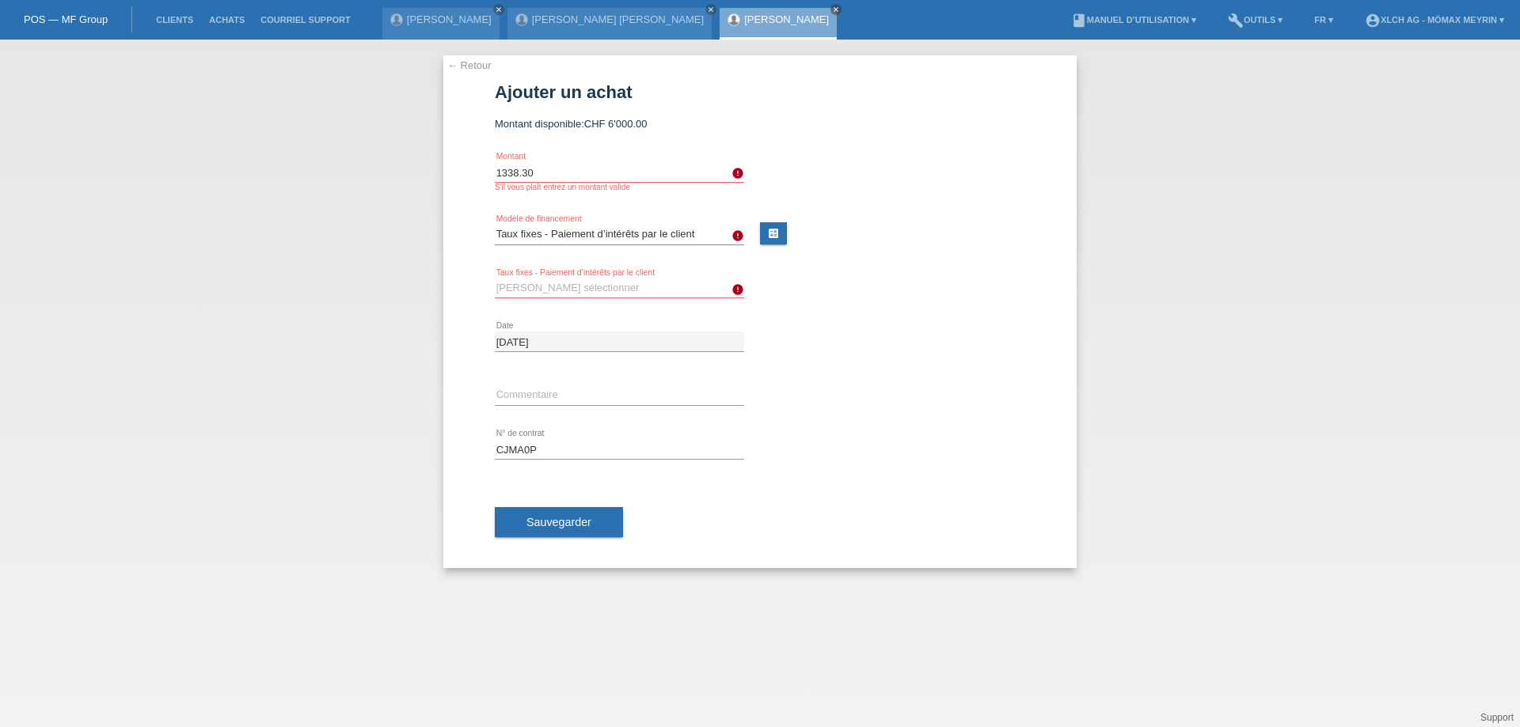
click at [646, 279] on select "Veuillez sélectionner 6 versements 12 versements 24 versements 36 versements" at bounding box center [619, 288] width 249 height 19
select select "325"
click at [495, 279] on select "Veuillez sélectionner 6 versements 12 versements 24 versements 36 versements" at bounding box center [619, 288] width 249 height 19
click at [577, 523] on span "Sauvegarder" at bounding box center [558, 522] width 65 height 13
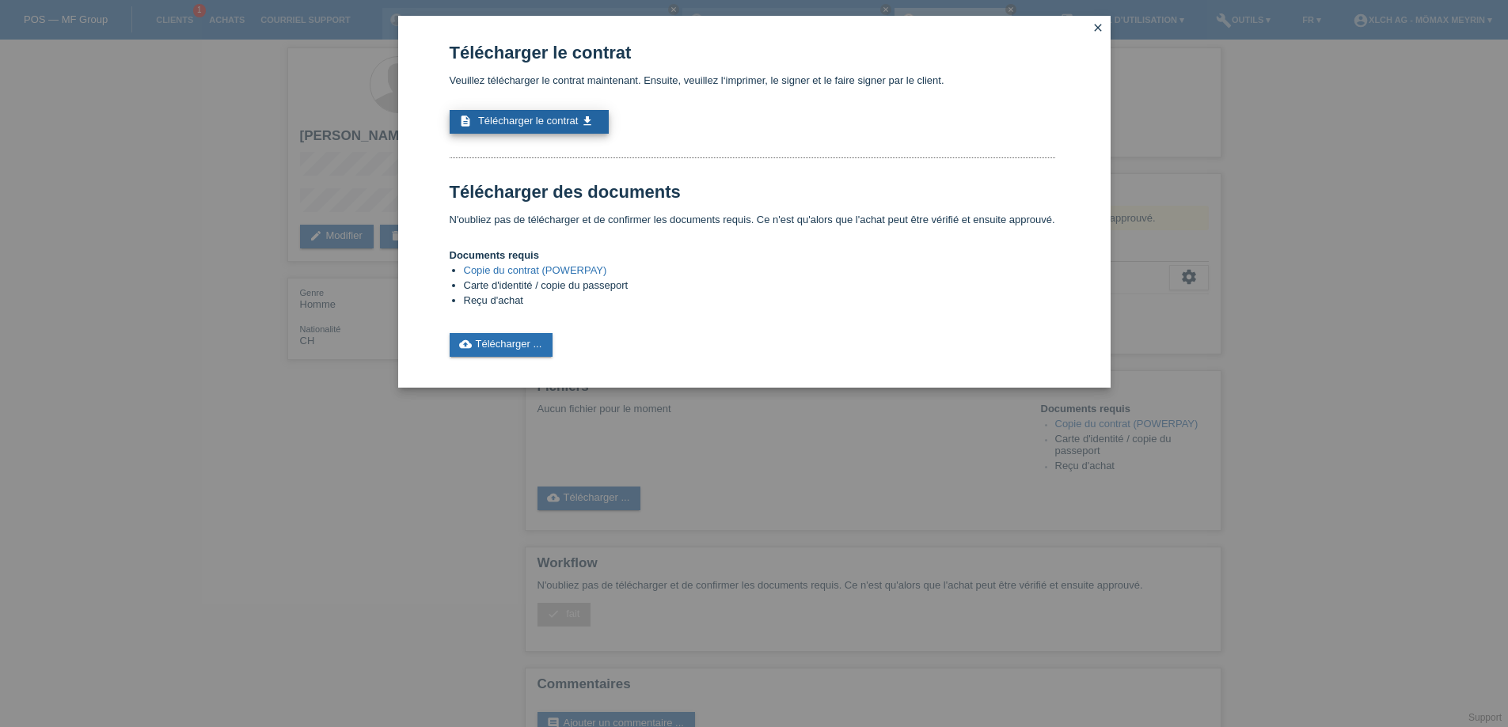
click at [510, 123] on span "Télécharger le contrat" at bounding box center [528, 121] width 100 height 12
click at [1098, 25] on icon "close" at bounding box center [1097, 27] width 13 height 13
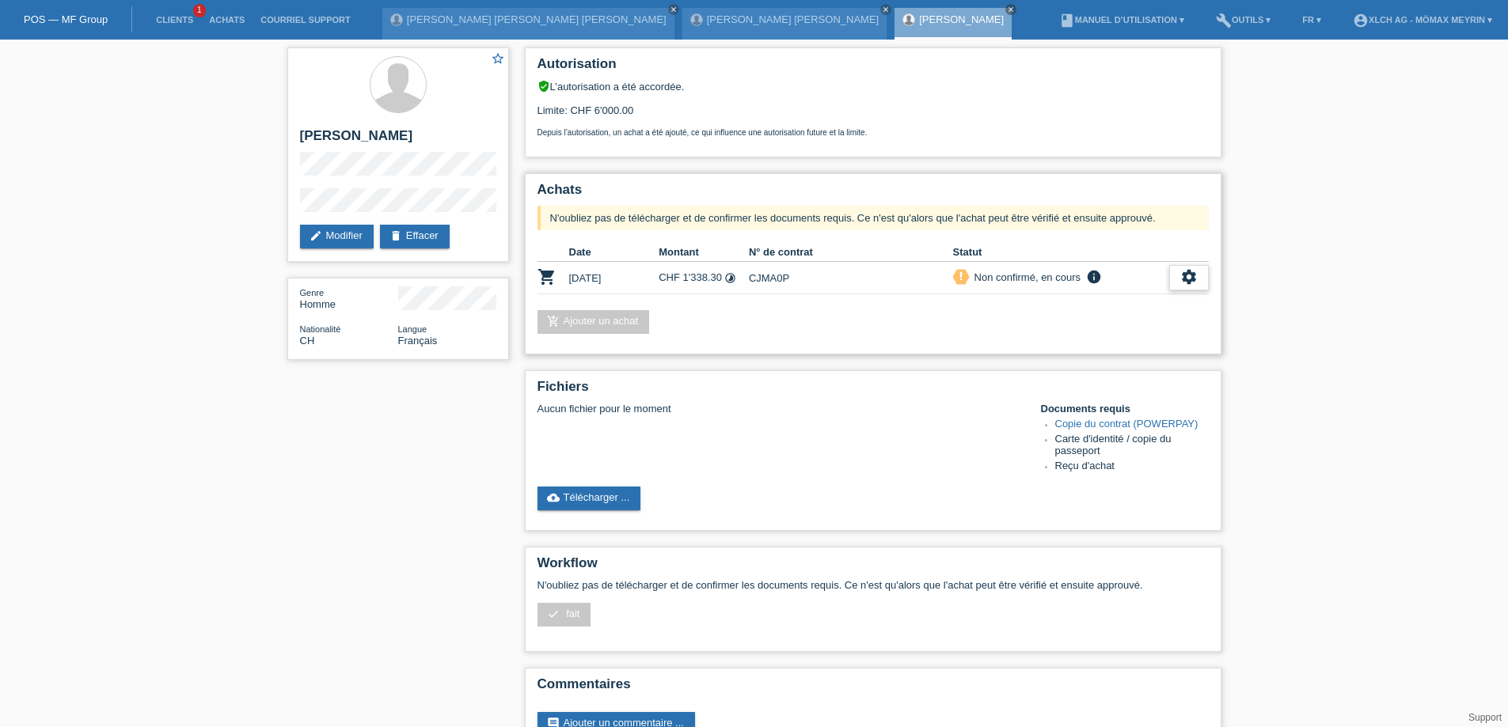
click at [1184, 283] on icon "settings" at bounding box center [1188, 276] width 17 height 17
click at [1095, 377] on div "Autorisation verified_user L’autorisation a été accordée. Limite: CHF 6'000.00 …" at bounding box center [873, 406] width 712 height 733
click at [1186, 276] on icon "settings" at bounding box center [1188, 276] width 17 height 17
click at [1080, 371] on span "Le client s'est retiré de l'achat..." at bounding box center [1129, 373] width 148 height 19
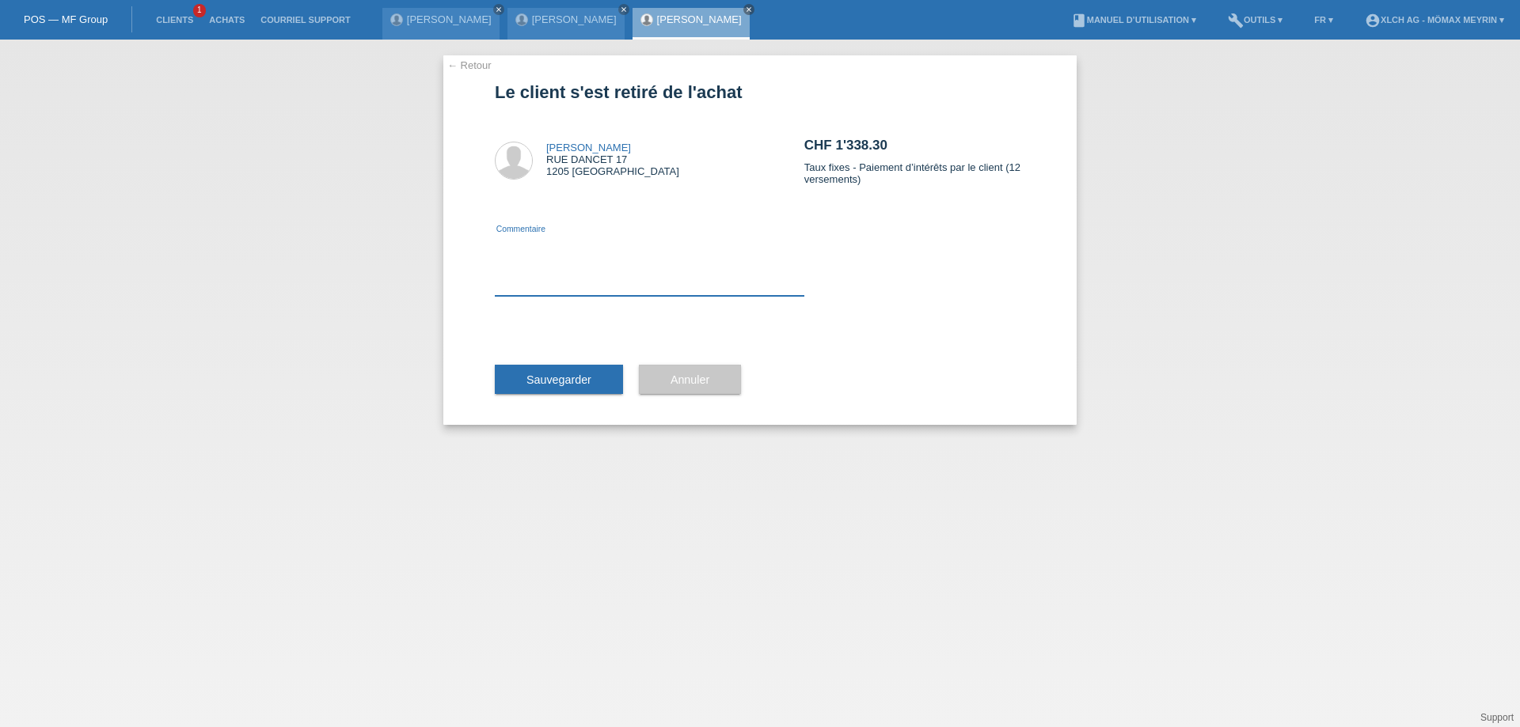
click at [694, 282] on textarea at bounding box center [649, 265] width 309 height 61
type textarea "CHANGEMENT MENSUALITé"
click at [575, 382] on span "Sauvegarder" at bounding box center [558, 380] width 65 height 13
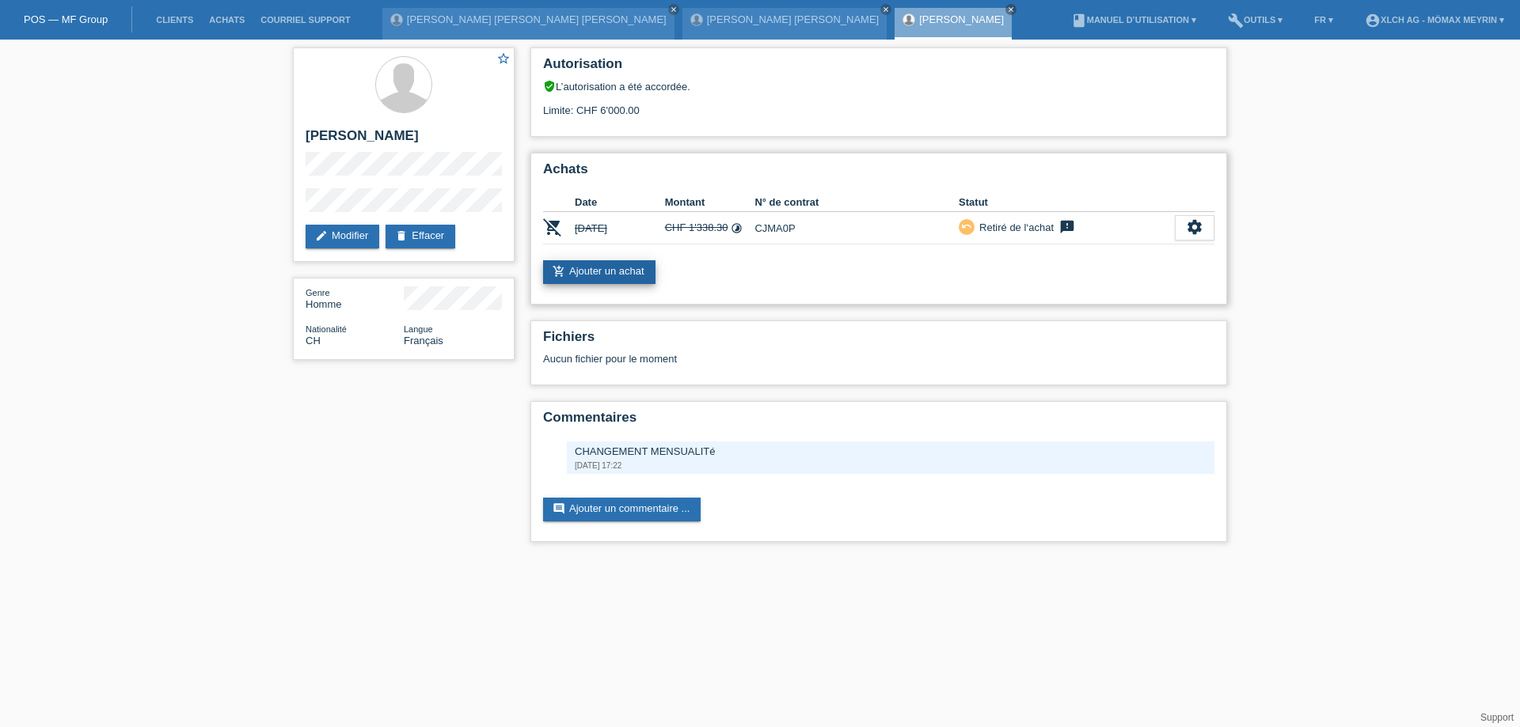
click at [592, 279] on link "add_shopping_cart Ajouter un achat" at bounding box center [599, 272] width 112 height 24
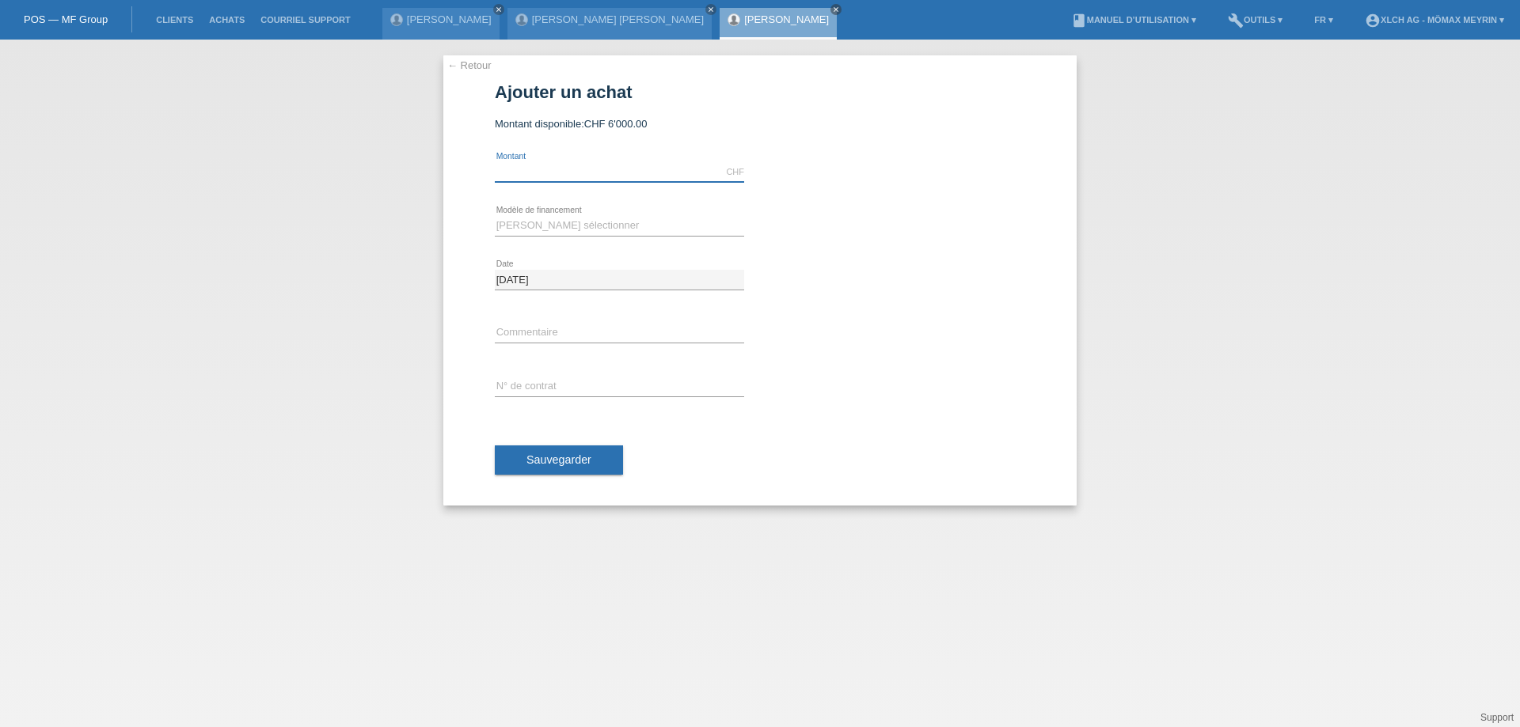
click at [545, 172] on input "text" at bounding box center [619, 172] width 249 height 20
type input "1338.30"
click at [534, 230] on select "Veuillez sélectionner Achat sur facture avec paiement partiel Taux fixes - Paie…" at bounding box center [619, 225] width 249 height 19
select select "113"
click at [495, 216] on select "Veuillez sélectionner Achat sur facture avec paiement partiel Taux fixes - Paie…" at bounding box center [619, 225] width 249 height 19
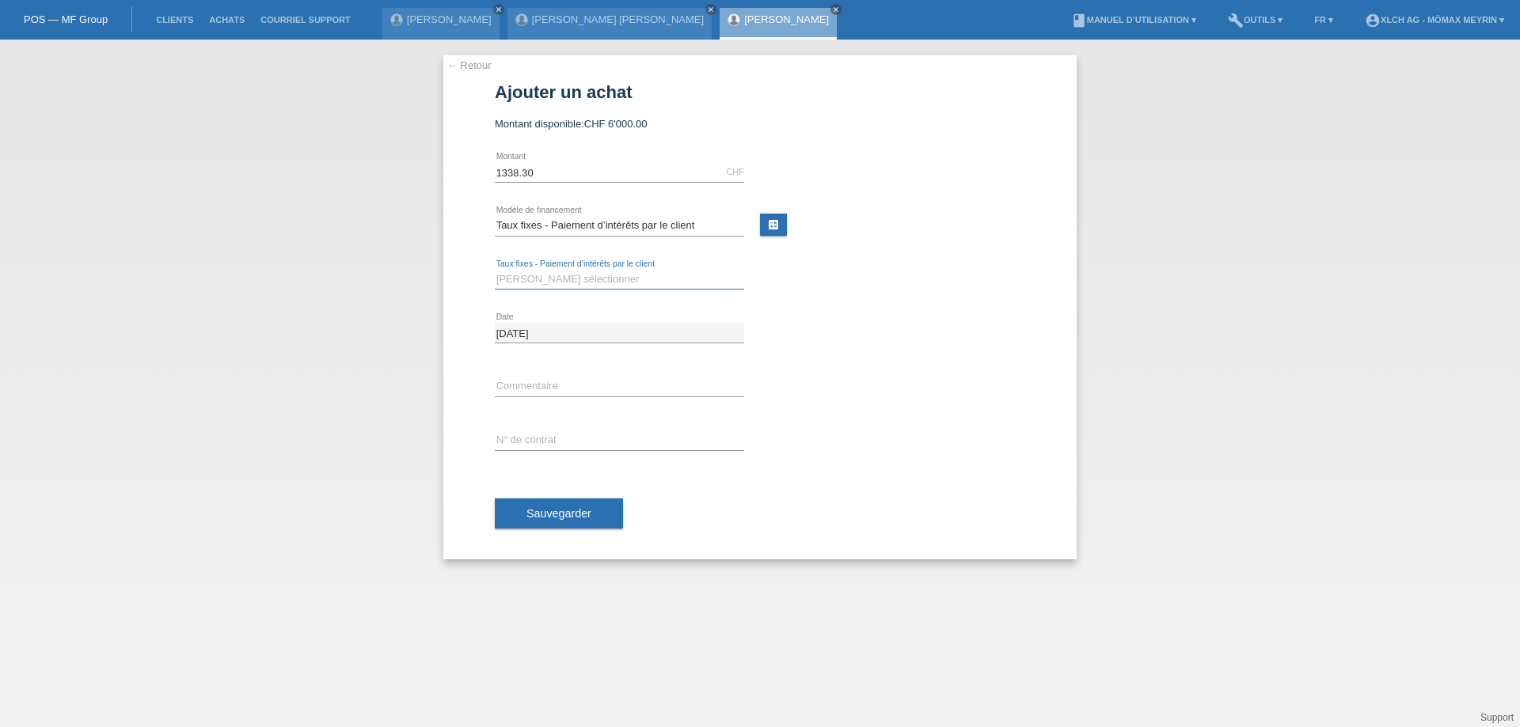
click at [545, 277] on select "Veuillez sélectionner 6 versements 12 versements 24 versements 36 versements" at bounding box center [619, 279] width 249 height 19
select select "326"
click at [495, 270] on select "Veuillez sélectionner 6 versements 12 versements 24 versements 36 versements" at bounding box center [619, 279] width 249 height 19
click at [542, 374] on div "error Commentaire" at bounding box center [619, 387] width 249 height 54
click at [537, 445] on input "text" at bounding box center [619, 441] width 249 height 20
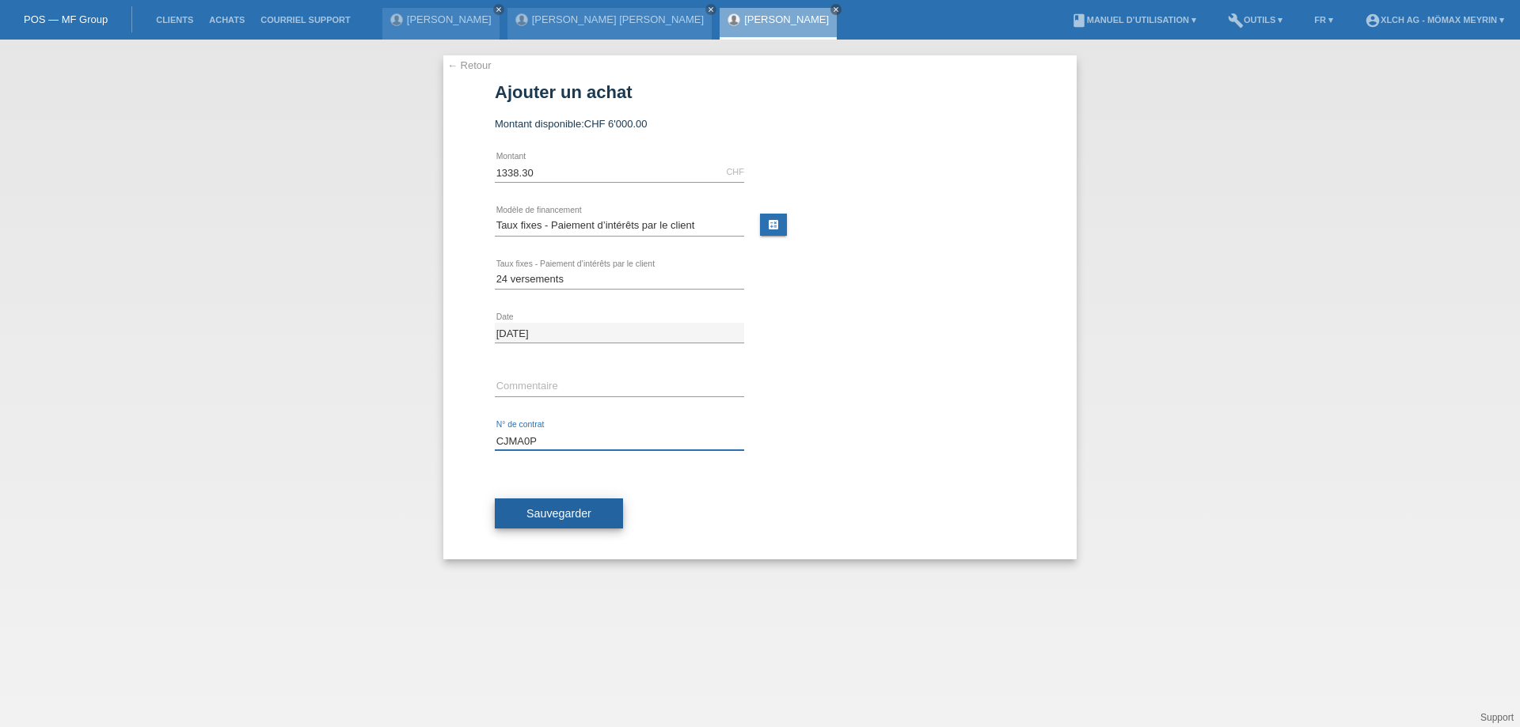
type input "CJMA0P"
click at [545, 511] on span "Sauvegarder" at bounding box center [558, 513] width 65 height 13
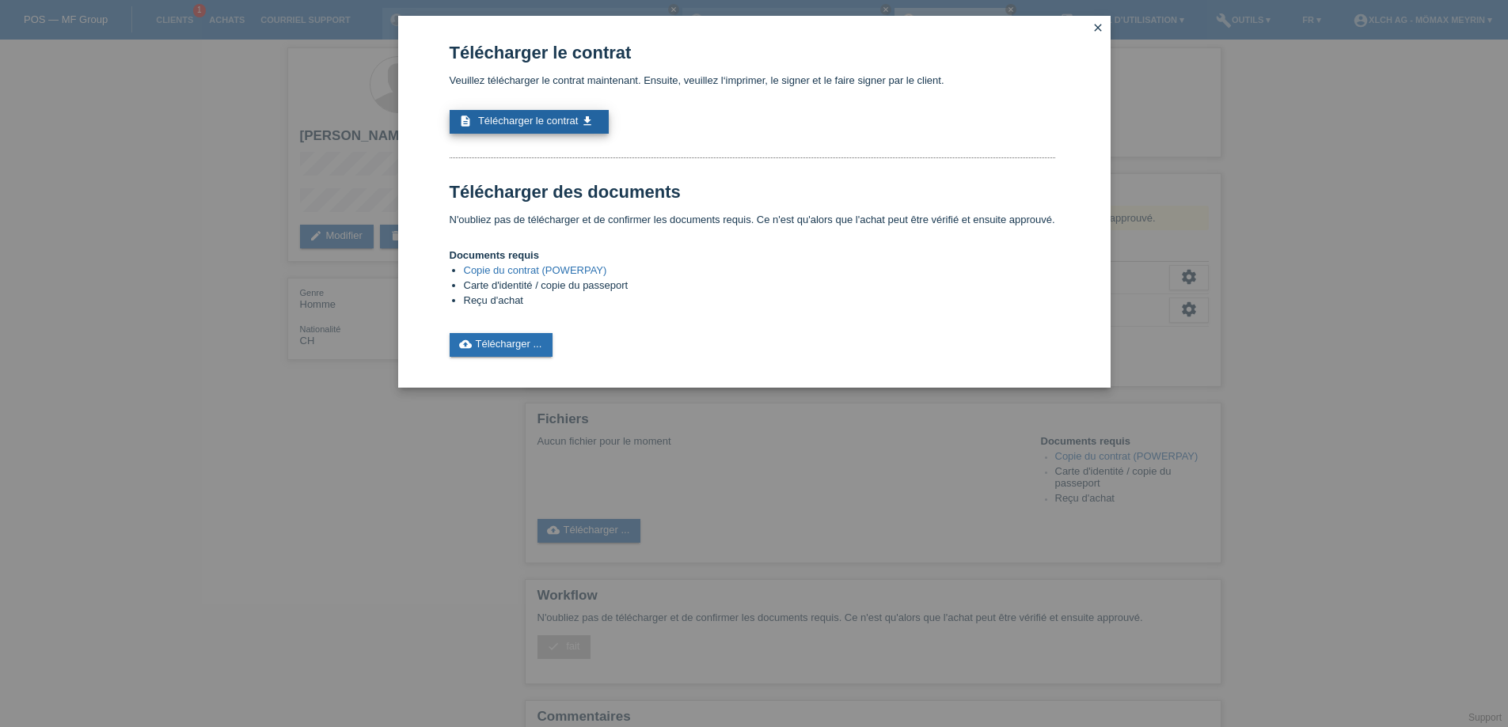
click at [519, 122] on span "Télécharger le contrat" at bounding box center [528, 121] width 100 height 12
